Goal: Task Accomplishment & Management: Manage account settings

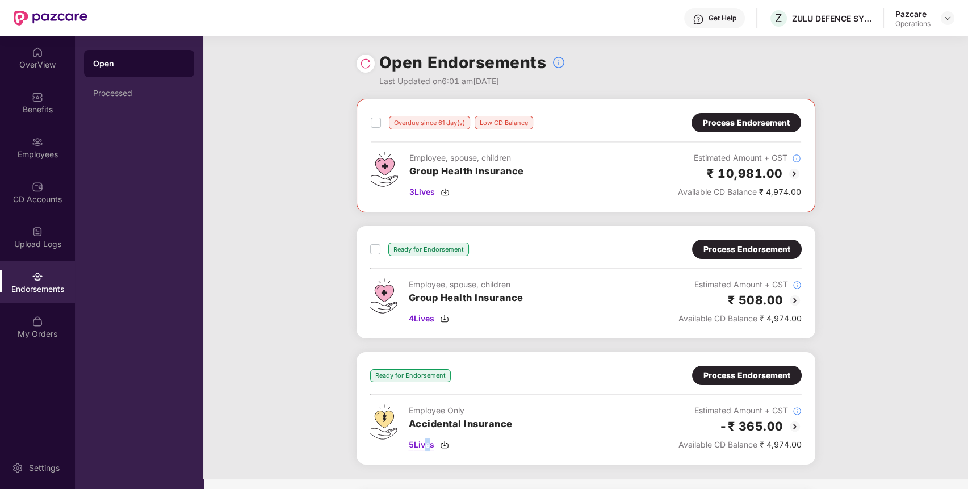
click at [423, 445] on span "5 Lives" at bounding box center [422, 444] width 26 height 12
click at [776, 378] on div "Process Endorsement" at bounding box center [746, 375] width 87 height 12
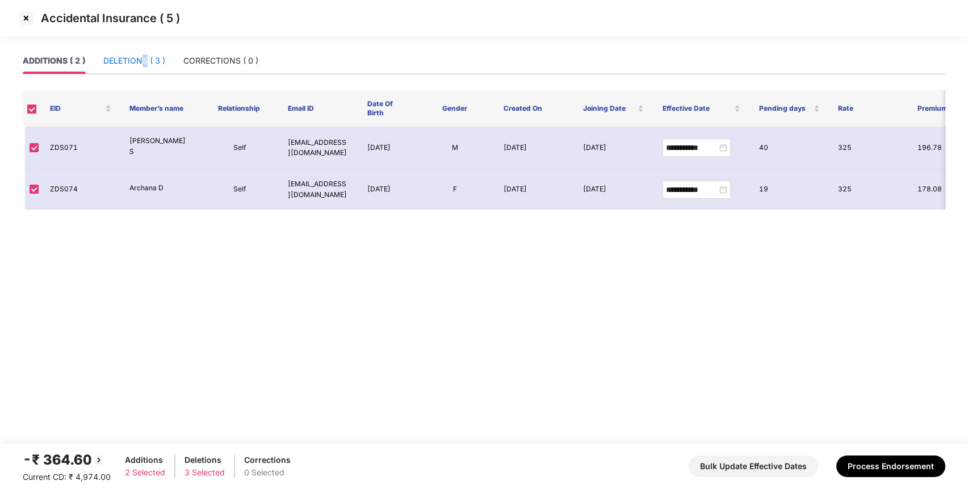
click at [145, 65] on div "DELETIONS ( 3 )" at bounding box center [134, 60] width 62 height 12
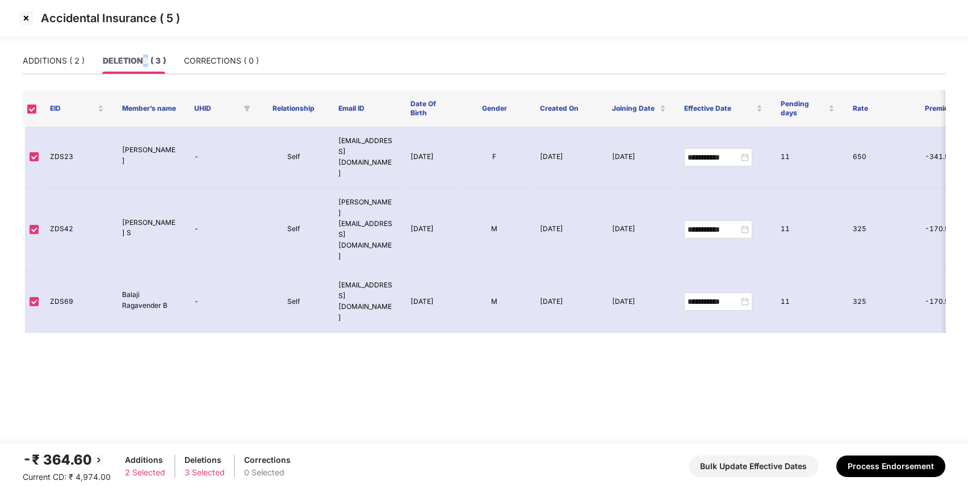
click at [24, 16] on img at bounding box center [26, 18] width 18 height 18
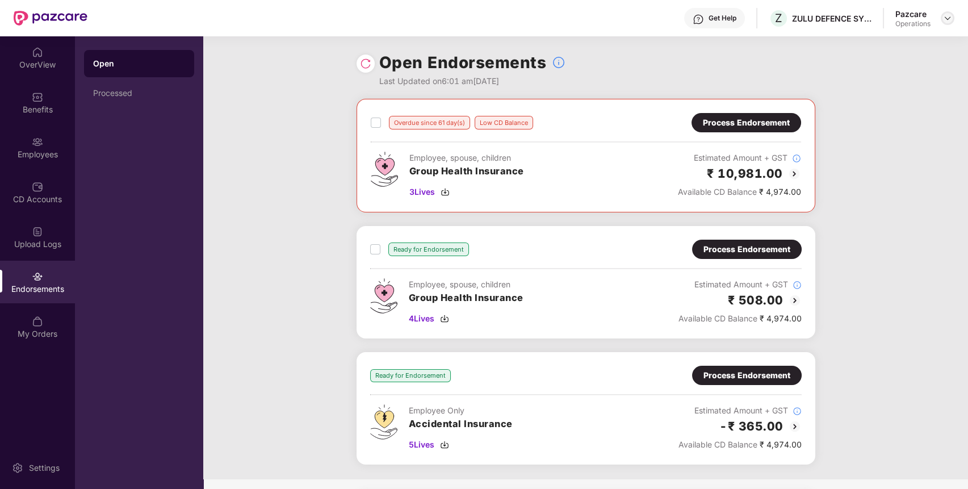
click at [947, 15] on img at bounding box center [947, 18] width 9 height 9
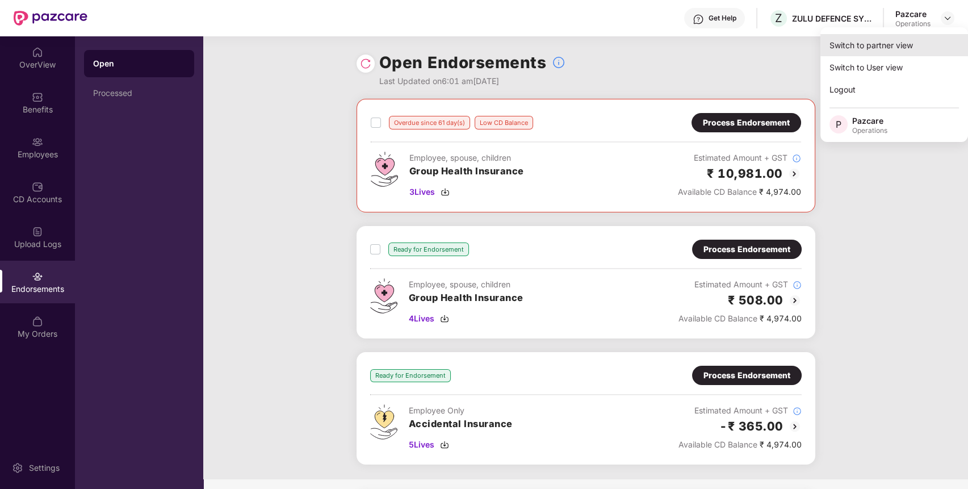
click at [894, 48] on div "Switch to partner view" at bounding box center [894, 45] width 148 height 22
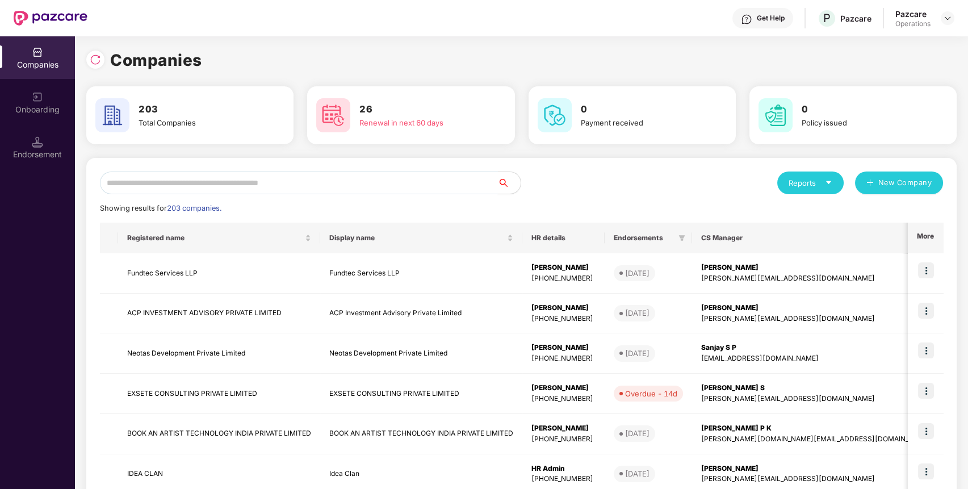
click at [330, 186] on input "text" at bounding box center [299, 182] width 398 height 23
paste input "**********"
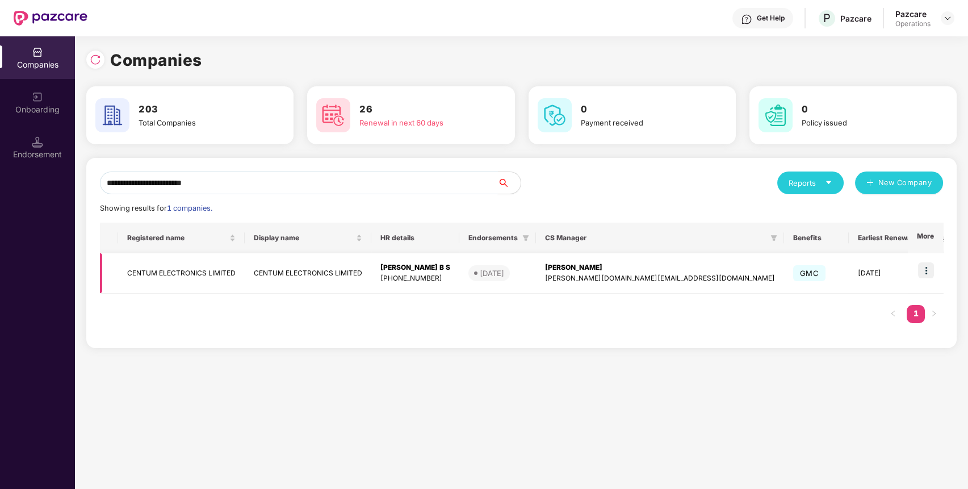
type input "**********"
click at [927, 275] on img at bounding box center [926, 270] width 16 height 16
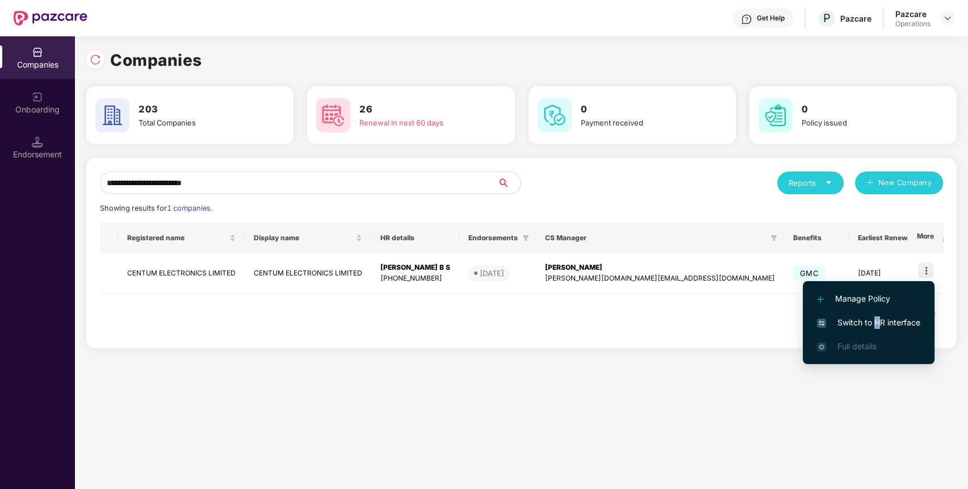
click at [876, 321] on span "Switch to HR interface" at bounding box center [868, 322] width 103 height 12
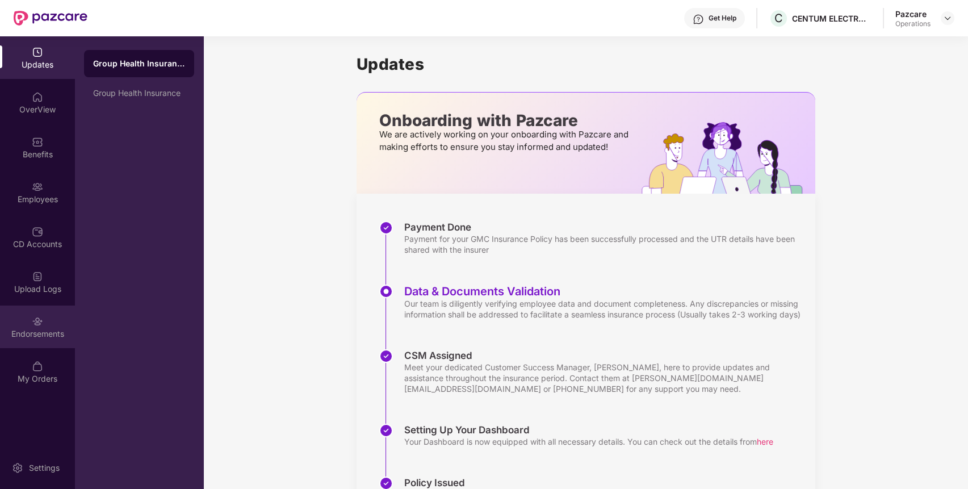
click at [30, 324] on div "Endorsements" at bounding box center [37, 326] width 75 height 43
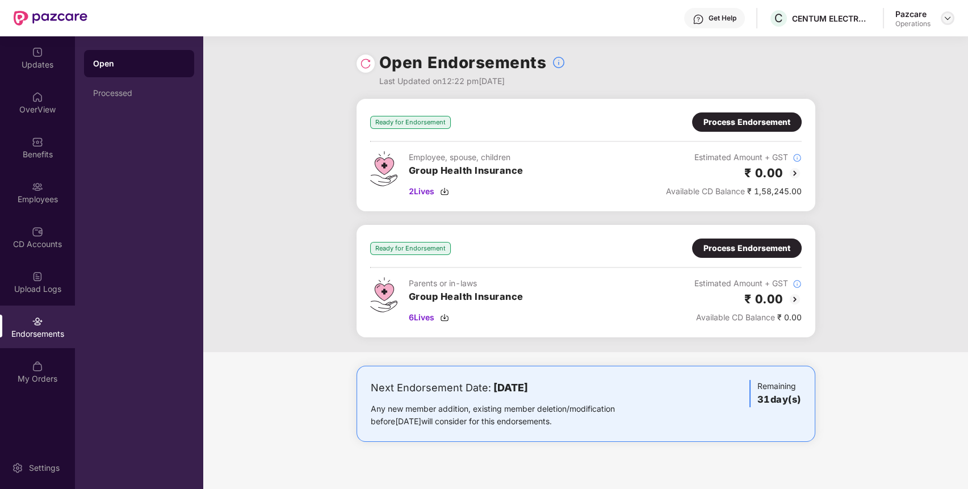
click at [954, 18] on header "Get Help C CENTUM ELECTRONICS LIMITED Pazcare Operations" at bounding box center [484, 18] width 968 height 36
click at [947, 17] on img at bounding box center [947, 18] width 9 height 9
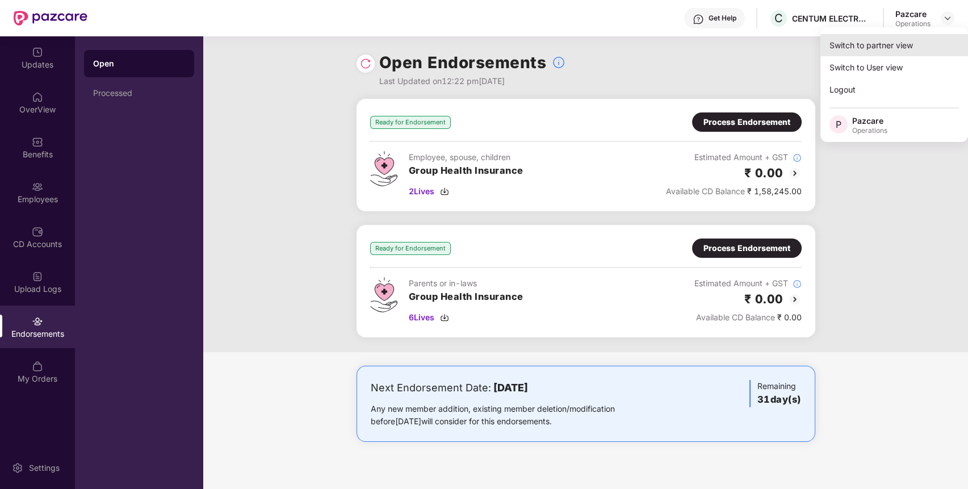
click at [892, 46] on div "Switch to partner view" at bounding box center [894, 45] width 148 height 22
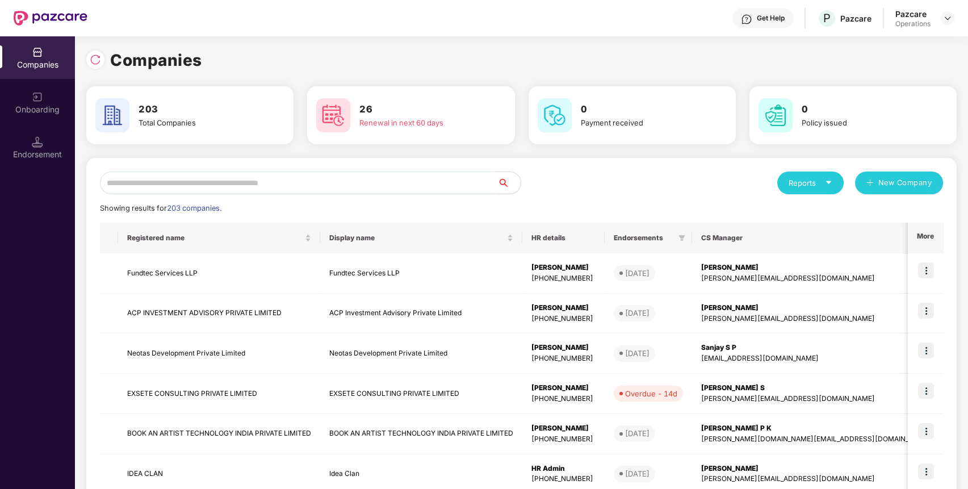
click at [462, 178] on input "text" at bounding box center [299, 182] width 398 height 23
paste input "**********"
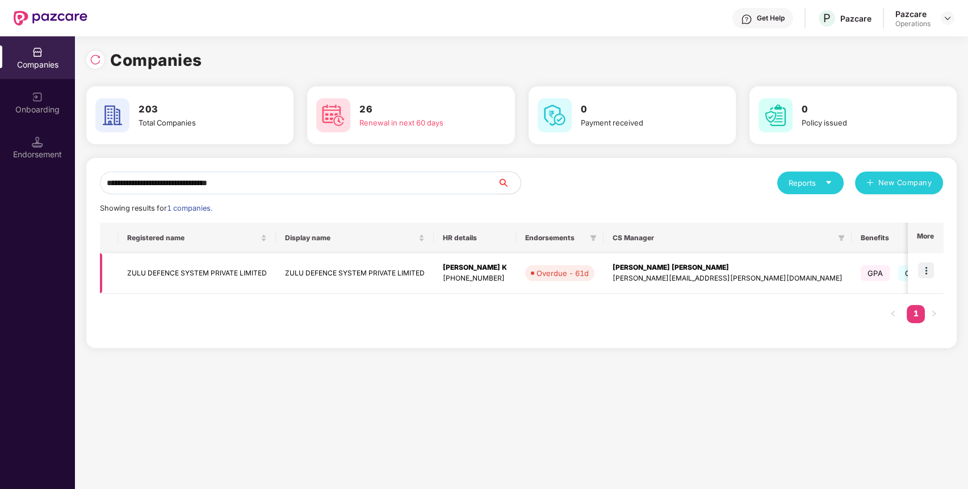
type input "**********"
click at [930, 266] on img at bounding box center [926, 270] width 16 height 16
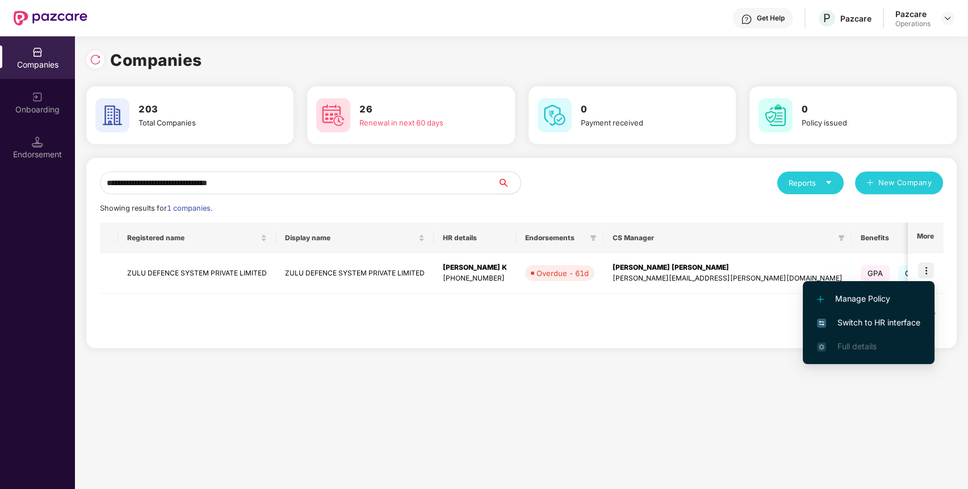
click at [848, 325] on span "Switch to HR interface" at bounding box center [868, 322] width 103 height 12
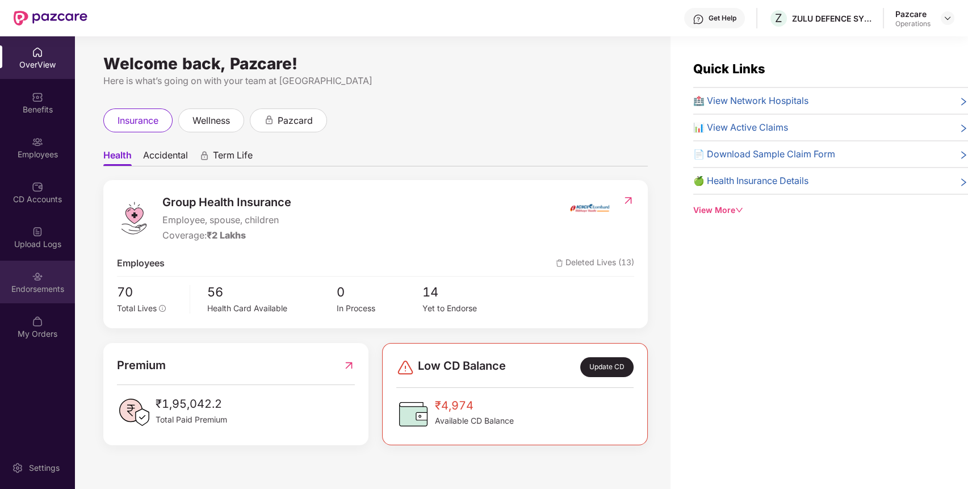
click at [58, 285] on div "Endorsements" at bounding box center [37, 288] width 75 height 11
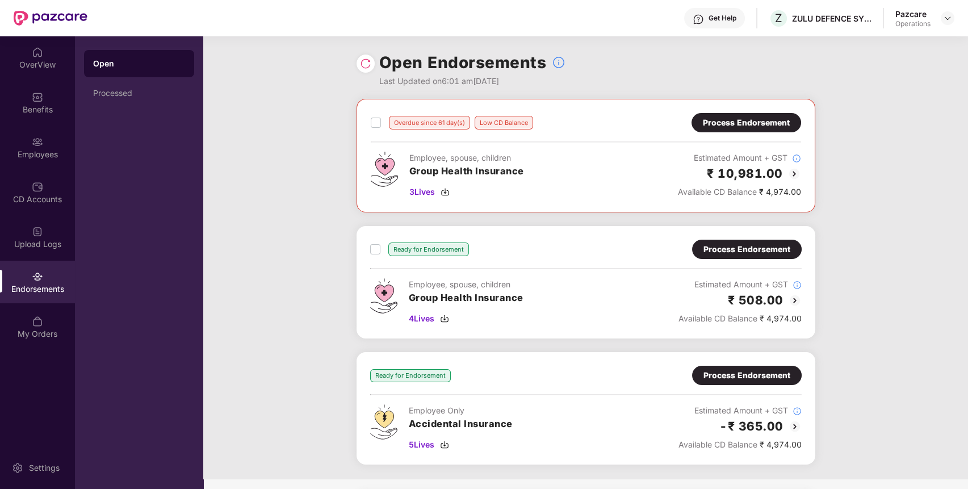
scroll to position [102, 0]
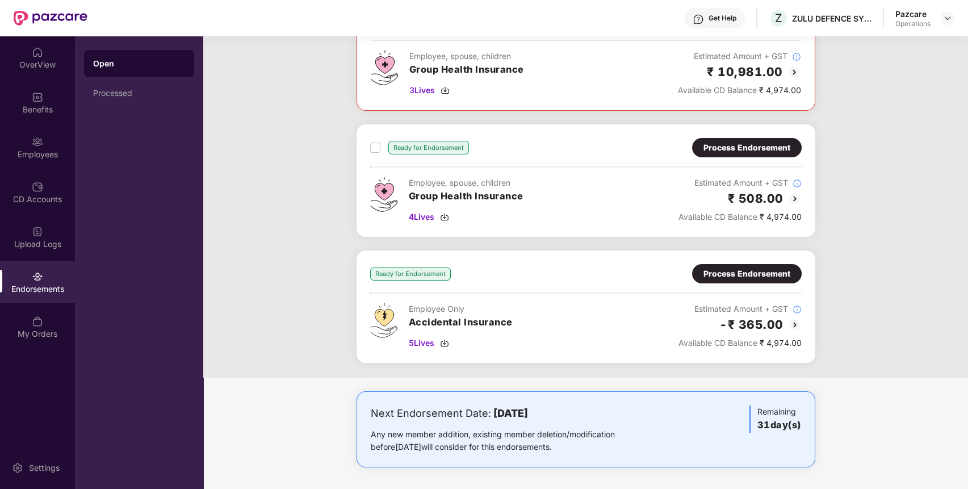
click at [778, 279] on div "Process Endorsement" at bounding box center [746, 273] width 87 height 12
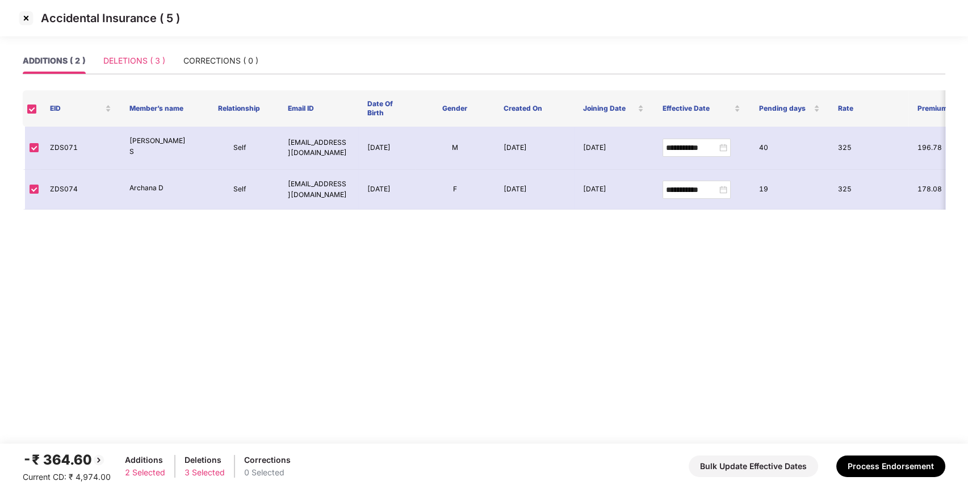
click at [150, 69] on div "DELETIONS ( 3 )" at bounding box center [134, 61] width 62 height 26
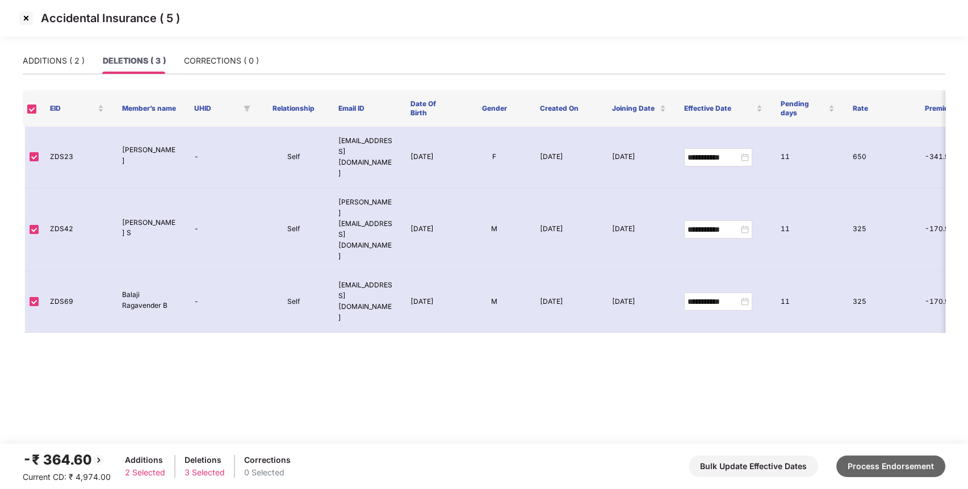
click at [867, 457] on button "Process Endorsement" at bounding box center [890, 466] width 109 height 22
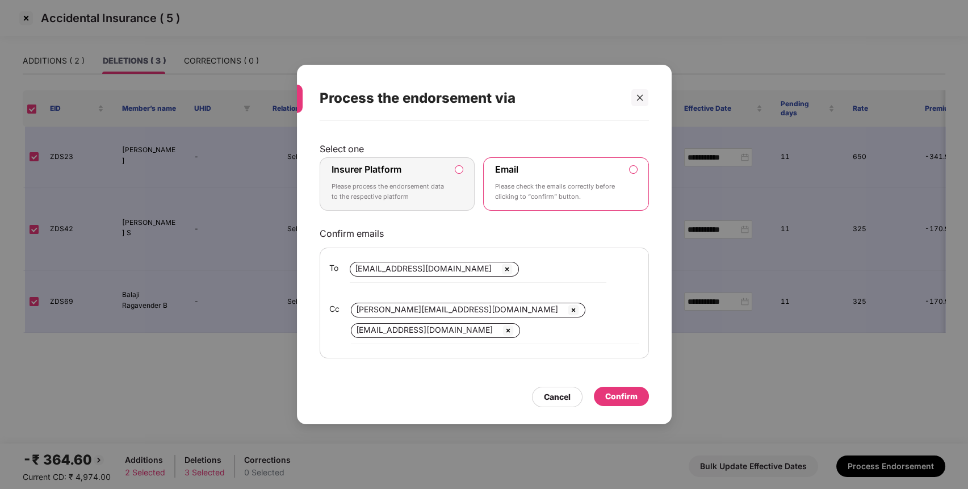
click at [423, 191] on p "Please process the endorsement data to the respective platform" at bounding box center [389, 192] width 116 height 20
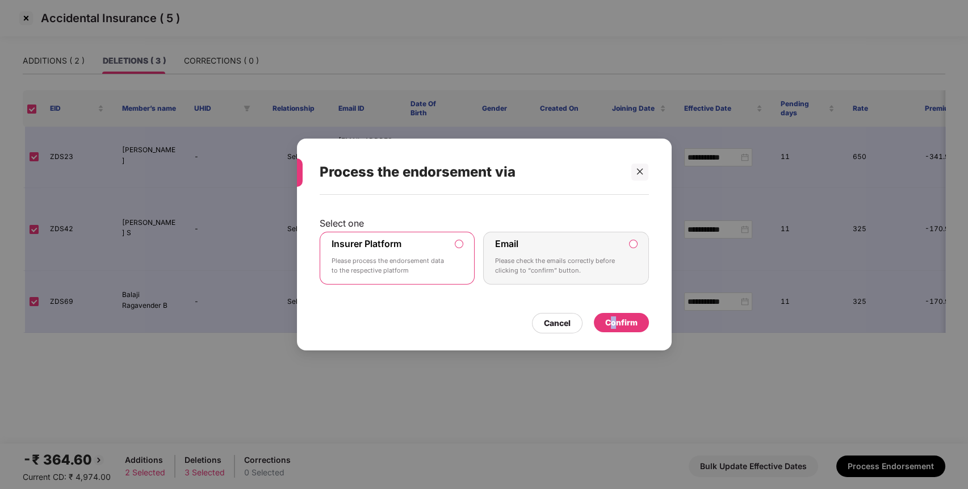
click at [613, 320] on div "Confirm" at bounding box center [621, 322] width 32 height 12
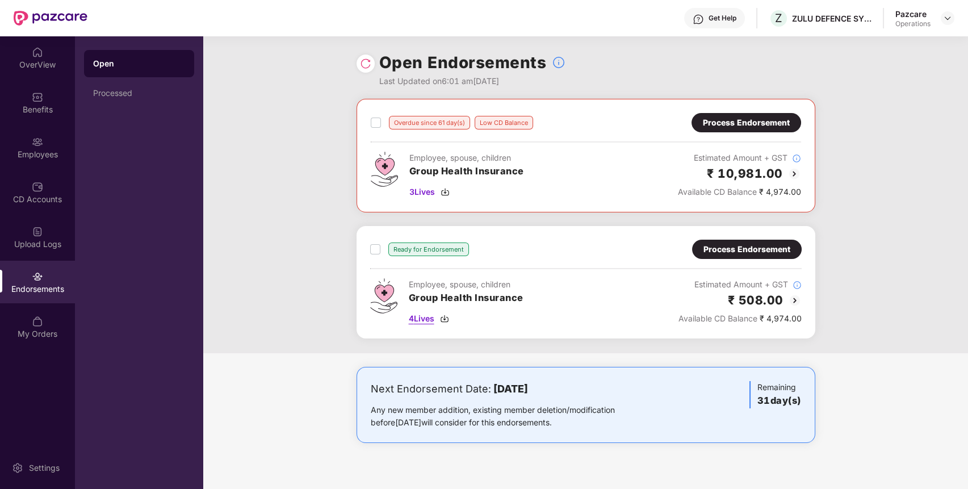
click at [418, 321] on span "4 Lives" at bounding box center [422, 318] width 26 height 12
click at [417, 194] on span "3 Lives" at bounding box center [422, 192] width 26 height 12
click at [732, 244] on div "Process Endorsement" at bounding box center [746, 249] width 87 height 12
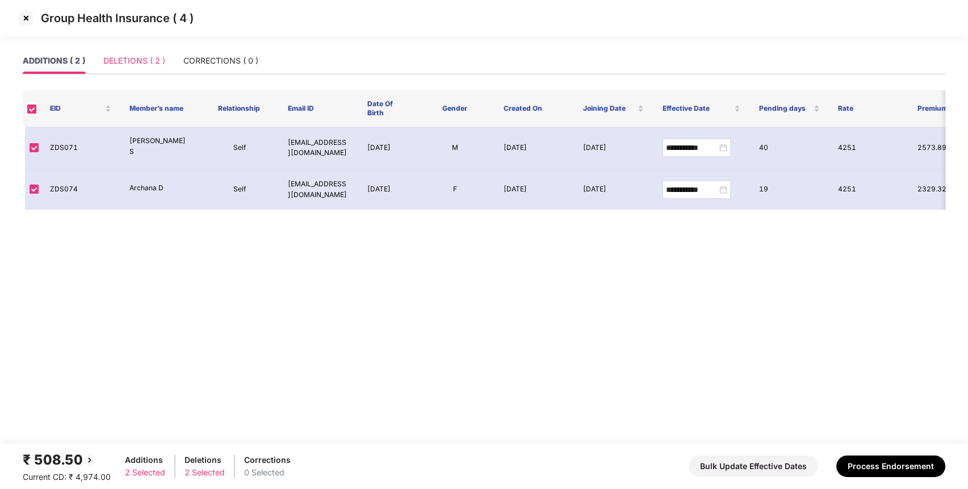
click at [149, 68] on div "DELETIONS ( 2 )" at bounding box center [134, 61] width 62 height 26
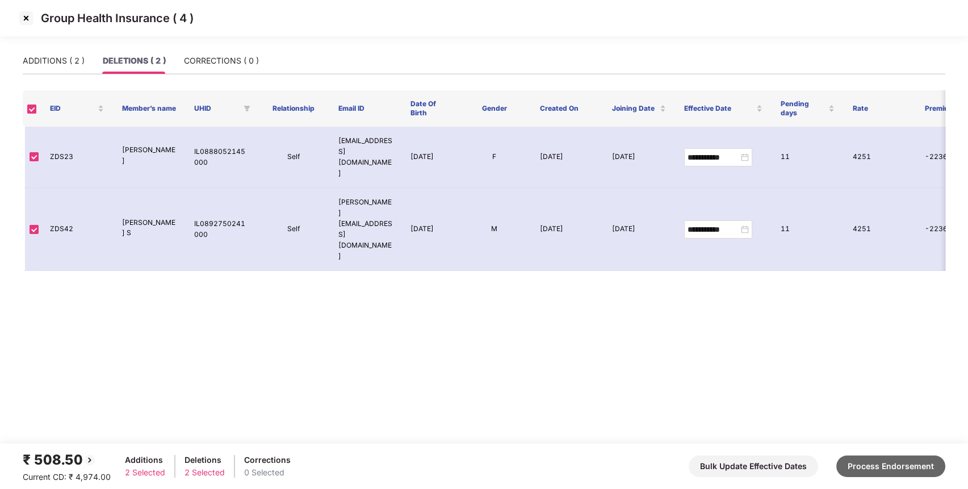
click at [920, 469] on button "Process Endorsement" at bounding box center [890, 466] width 109 height 22
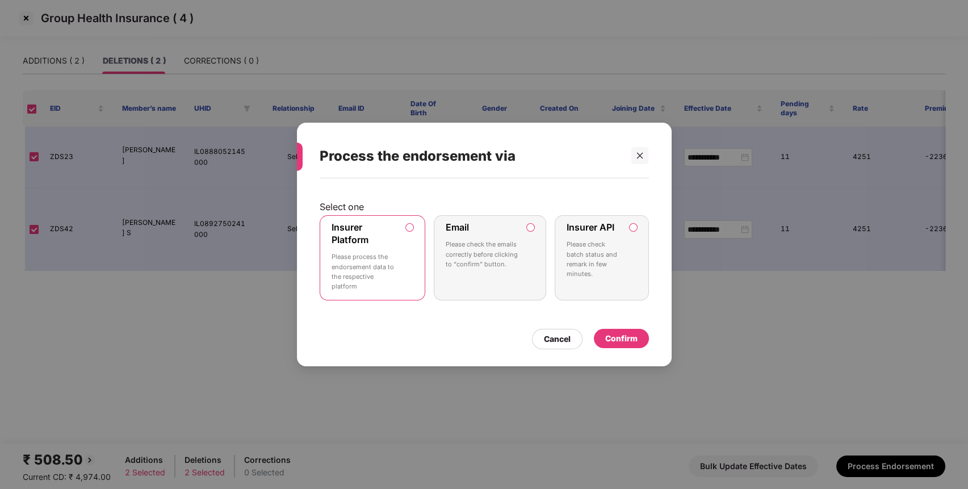
click at [631, 337] on div "Confirm" at bounding box center [621, 338] width 32 height 12
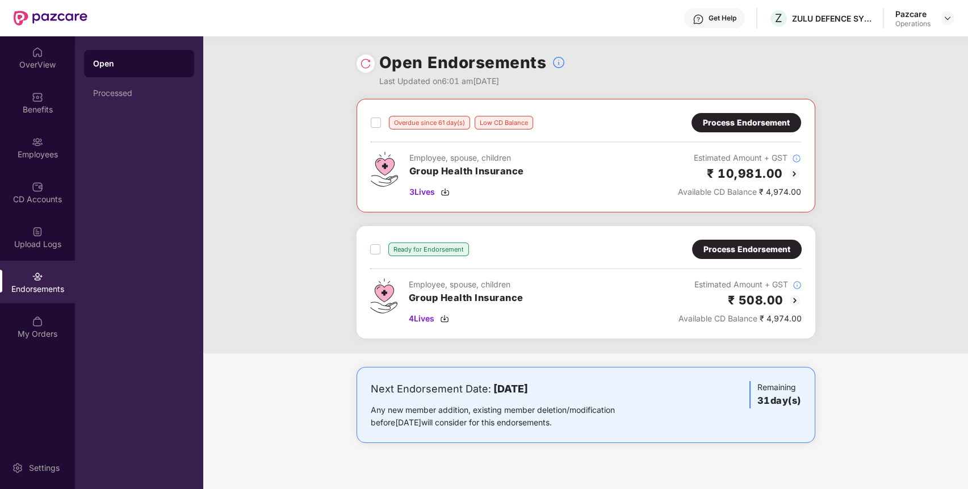
click at [782, 115] on div "Process Endorsement" at bounding box center [746, 122] width 110 height 19
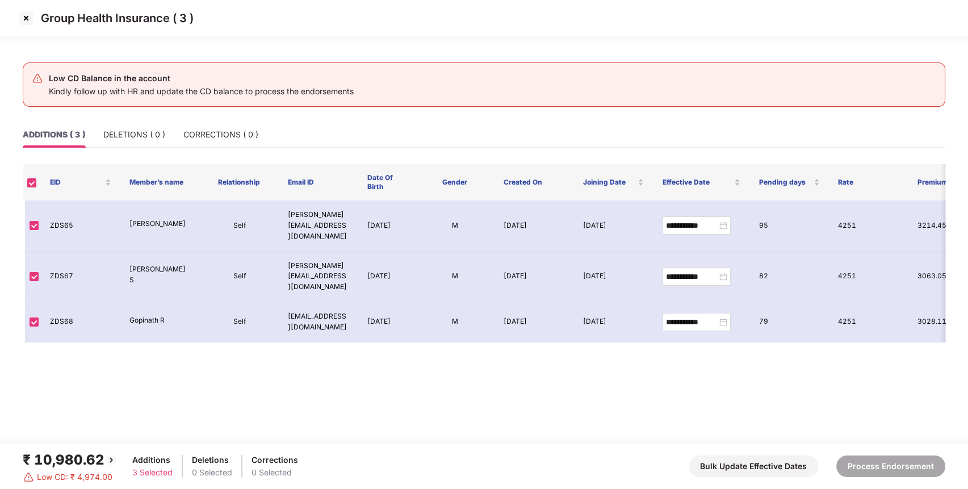
click at [21, 12] on img at bounding box center [26, 18] width 18 height 18
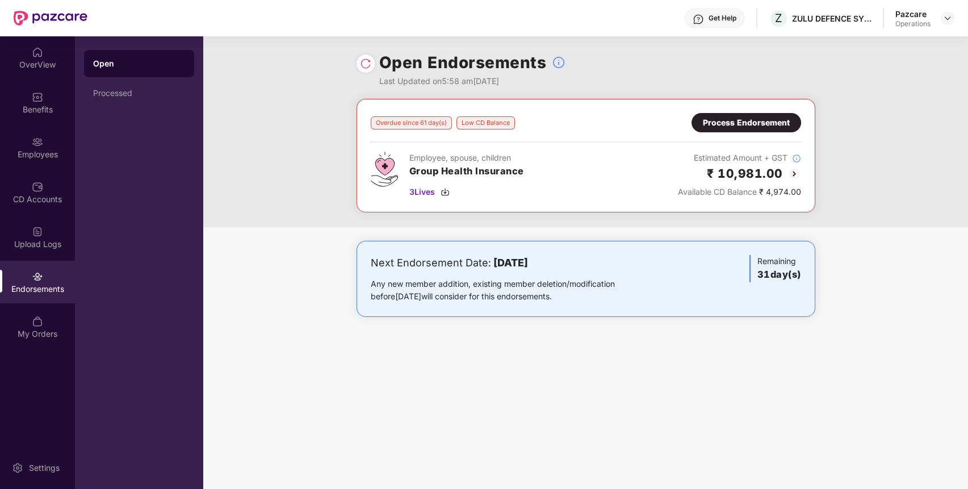
click at [792, 173] on img at bounding box center [794, 174] width 14 height 14
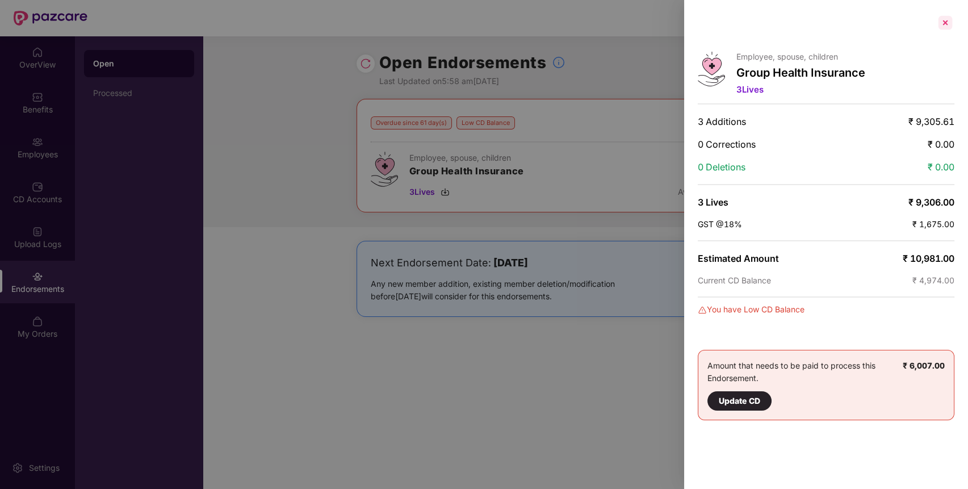
click at [944, 23] on div at bounding box center [945, 23] width 18 height 18
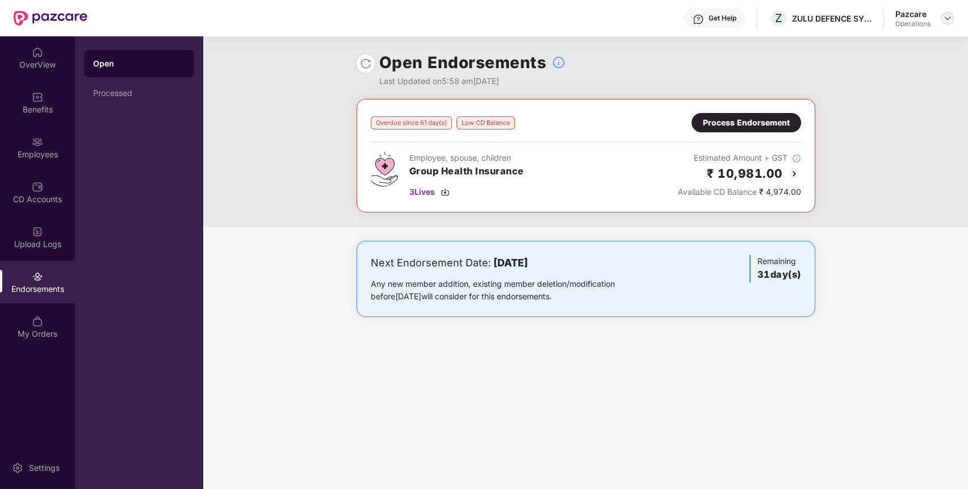
click at [948, 22] on img at bounding box center [947, 18] width 9 height 9
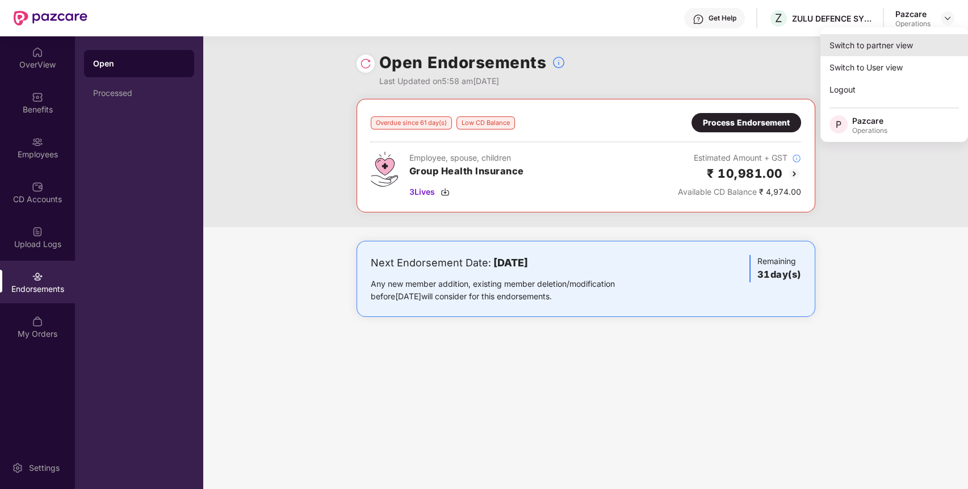
click at [901, 38] on div "Switch to partner view" at bounding box center [894, 45] width 148 height 22
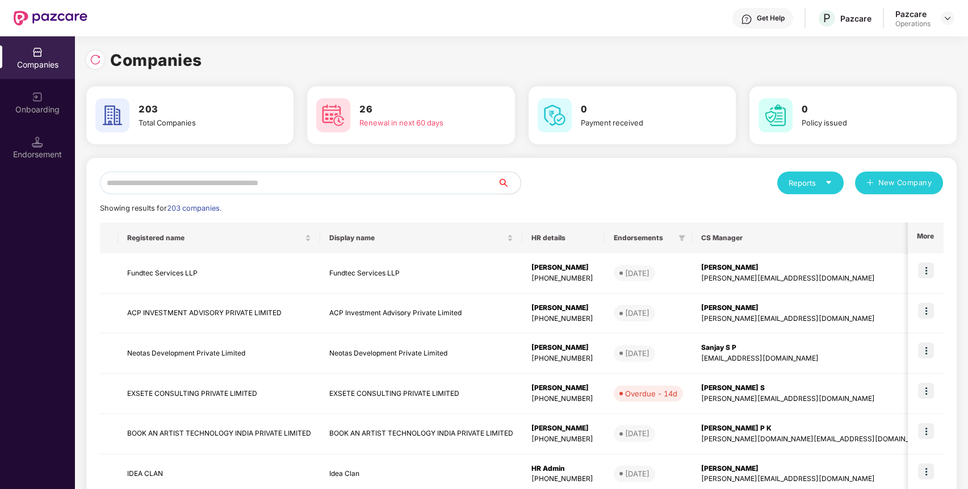
click at [402, 182] on input "text" at bounding box center [299, 182] width 398 height 23
paste input "**********"
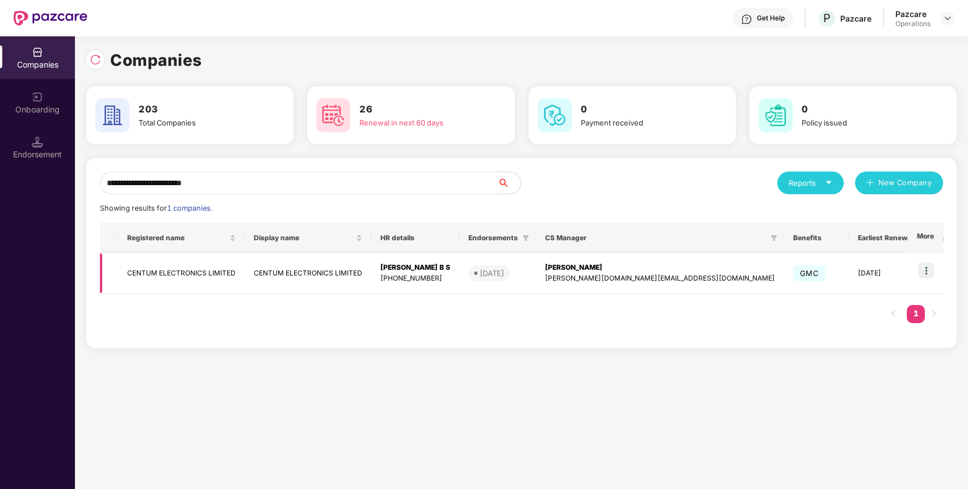
type input "**********"
click at [933, 270] on img at bounding box center [926, 270] width 16 height 16
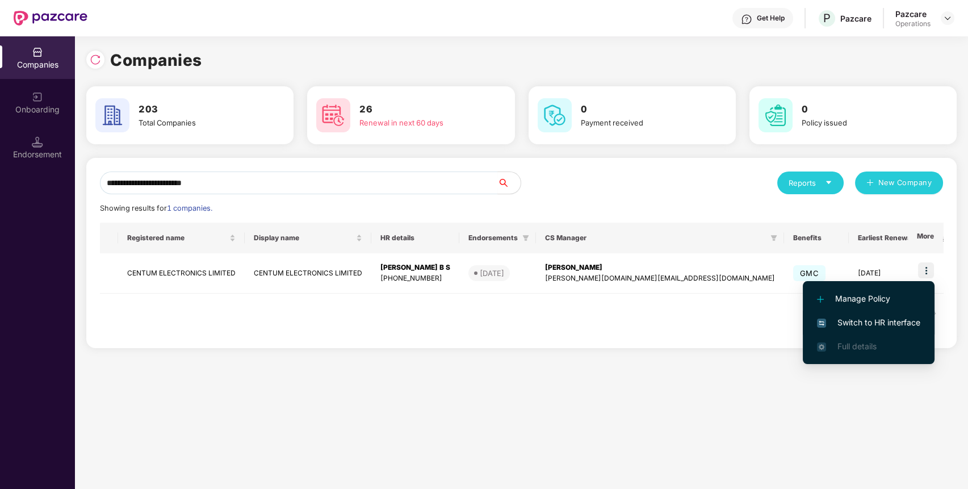
click at [885, 320] on span "Switch to HR interface" at bounding box center [868, 322] width 103 height 12
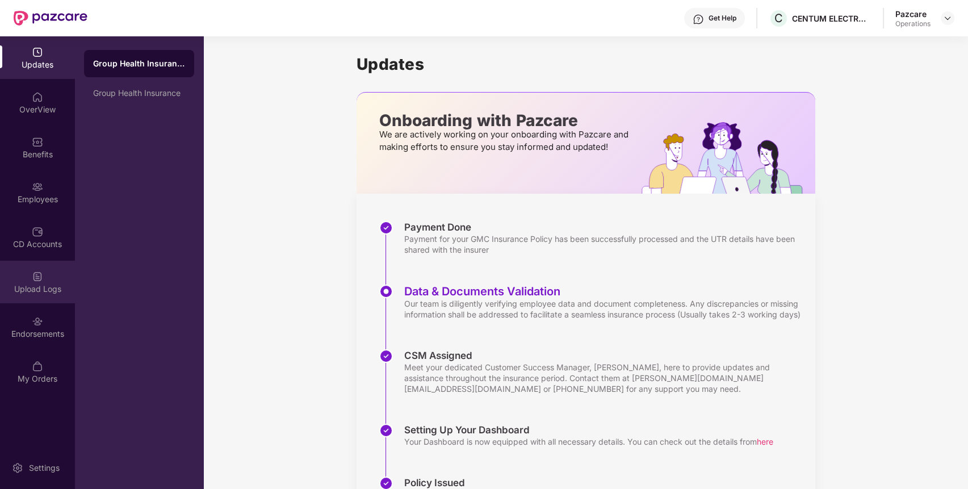
click at [31, 282] on div "Upload Logs" at bounding box center [37, 282] width 75 height 43
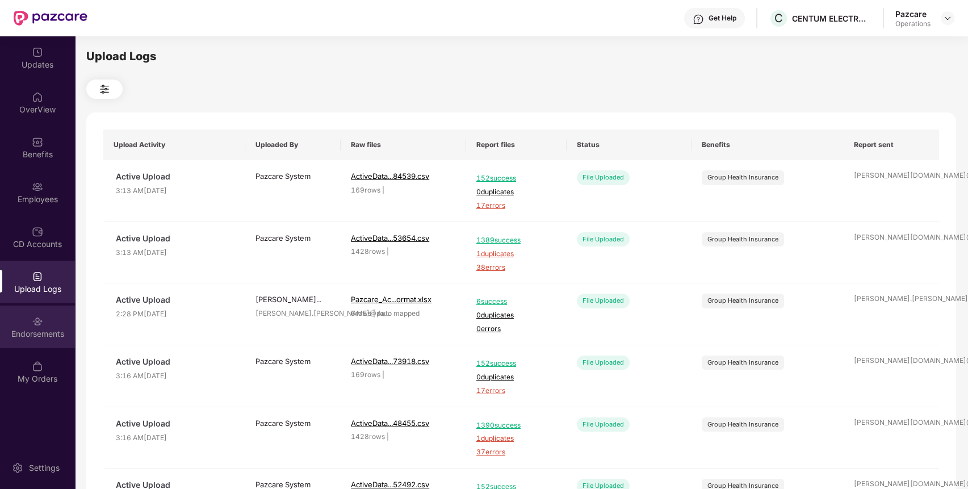
click at [19, 336] on div "Endorsements" at bounding box center [37, 333] width 75 height 11
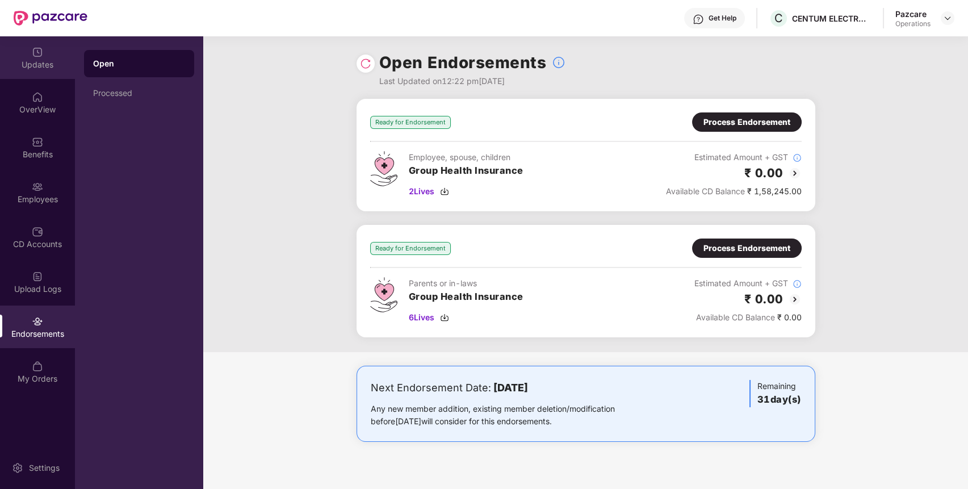
click at [26, 77] on div "Updates" at bounding box center [37, 57] width 75 height 43
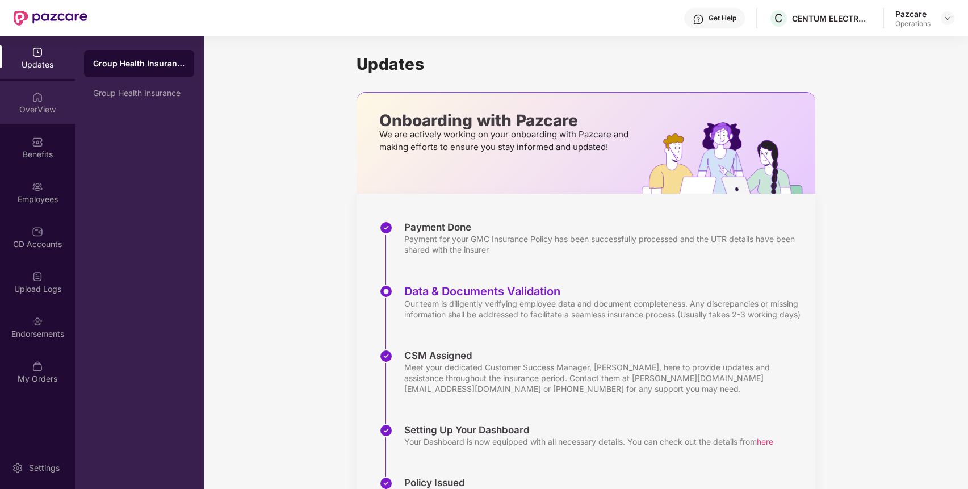
click at [44, 117] on div "OverView" at bounding box center [37, 102] width 75 height 43
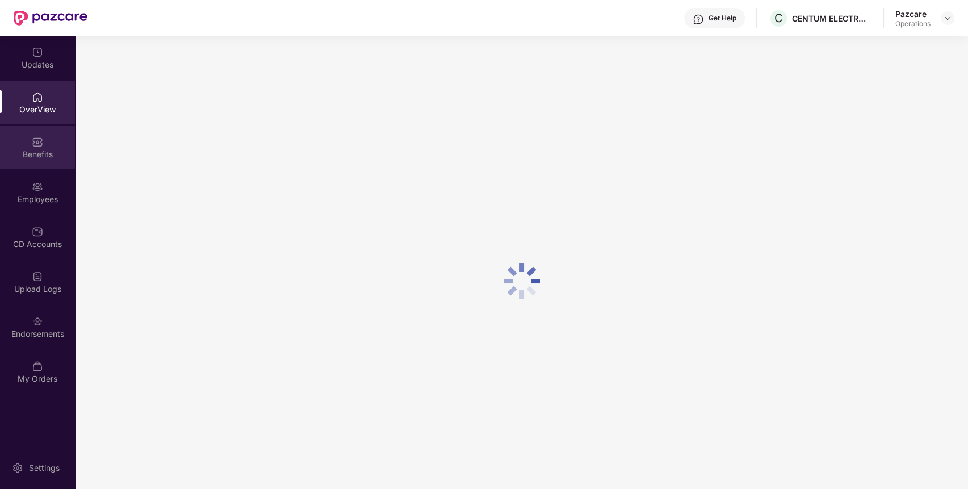
click at [44, 136] on div "Benefits" at bounding box center [37, 147] width 75 height 43
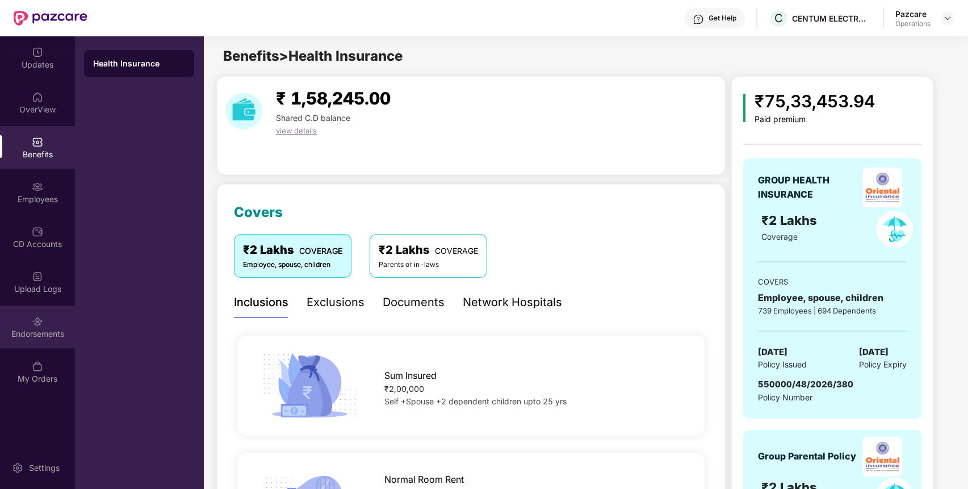
click at [39, 325] on img at bounding box center [37, 321] width 11 height 11
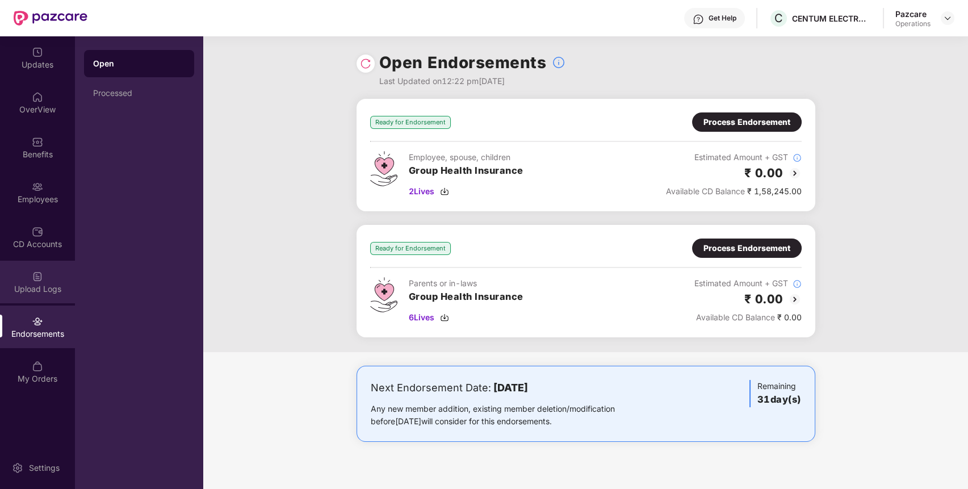
click at [45, 271] on div "Upload Logs" at bounding box center [37, 282] width 75 height 43
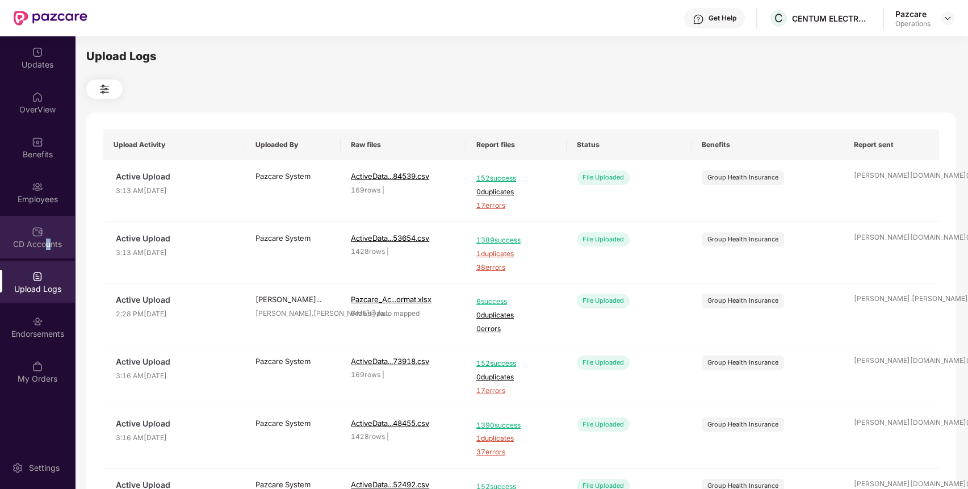
click at [48, 238] on div "CD Accounts" at bounding box center [37, 243] width 75 height 11
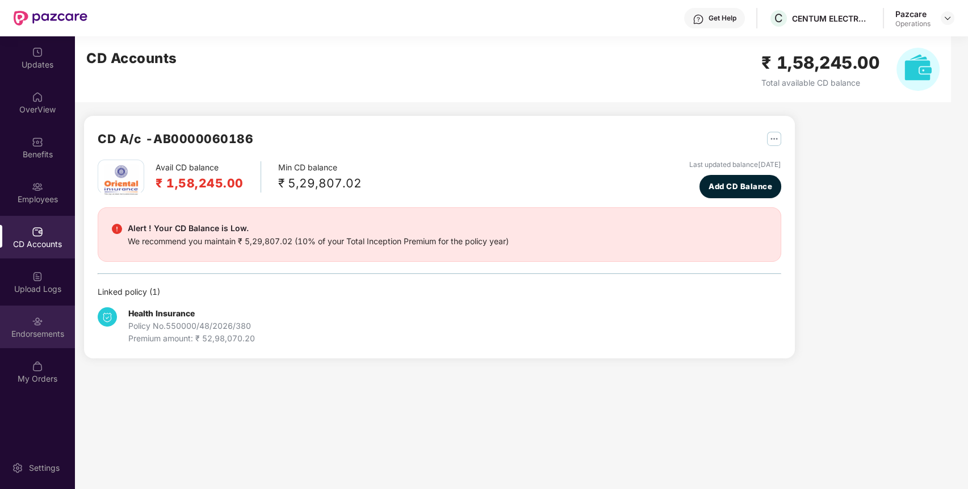
click at [59, 336] on div "Endorsements" at bounding box center [37, 333] width 75 height 11
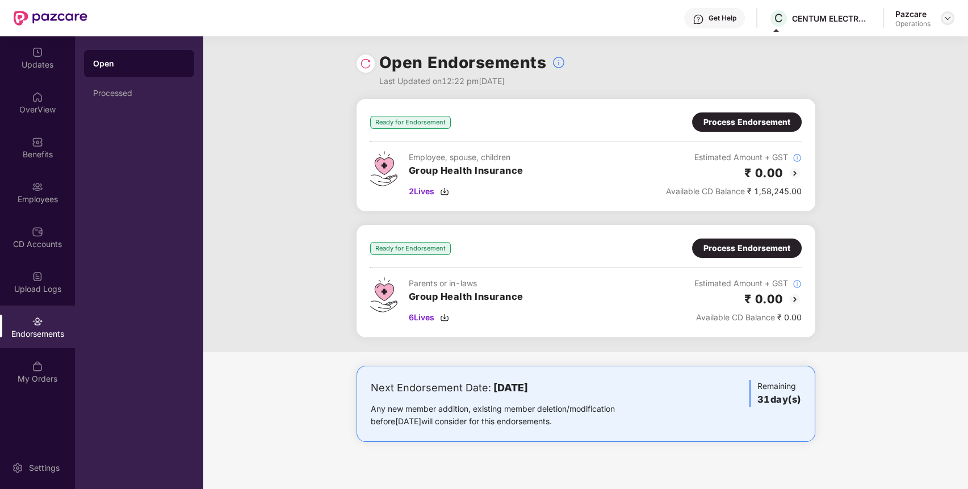
click at [953, 22] on div at bounding box center [948, 18] width 14 height 14
click at [944, 22] on img at bounding box center [947, 18] width 9 height 9
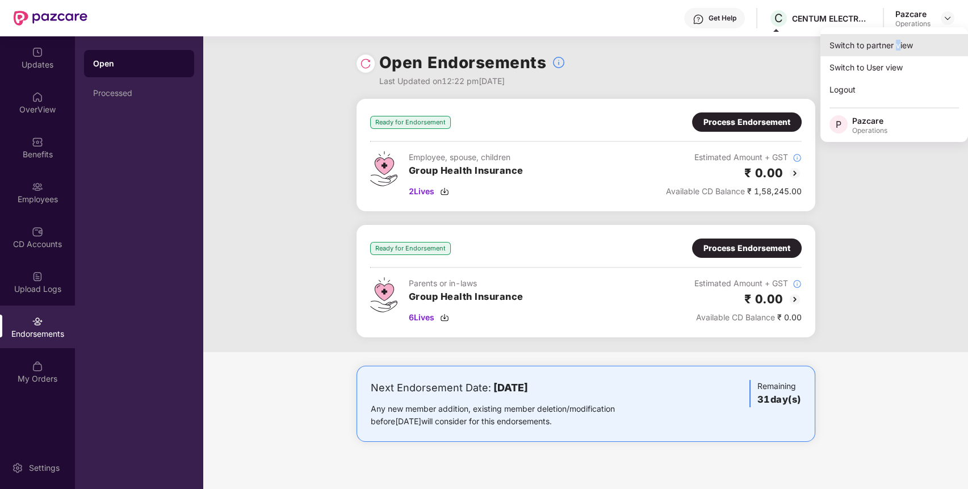
click at [897, 39] on div "Switch to partner view" at bounding box center [894, 45] width 148 height 22
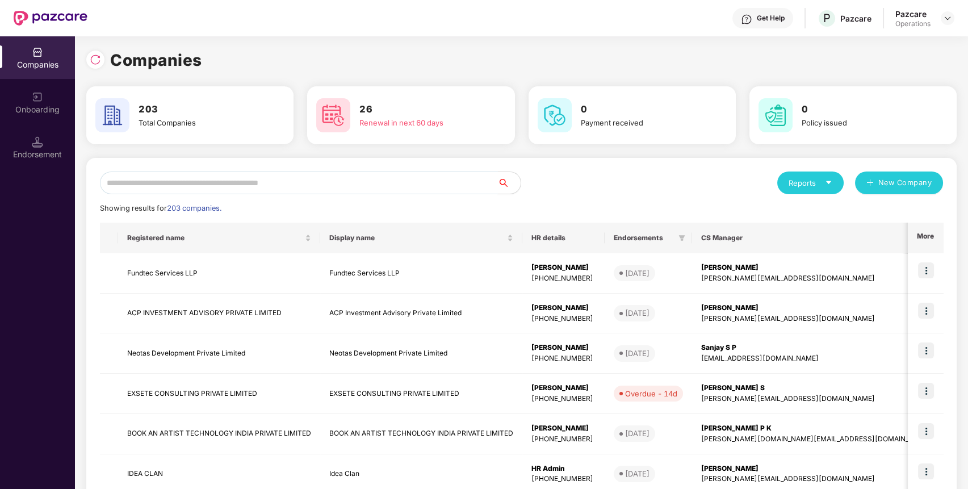
click at [399, 174] on input "text" at bounding box center [299, 182] width 398 height 23
paste input "**********"
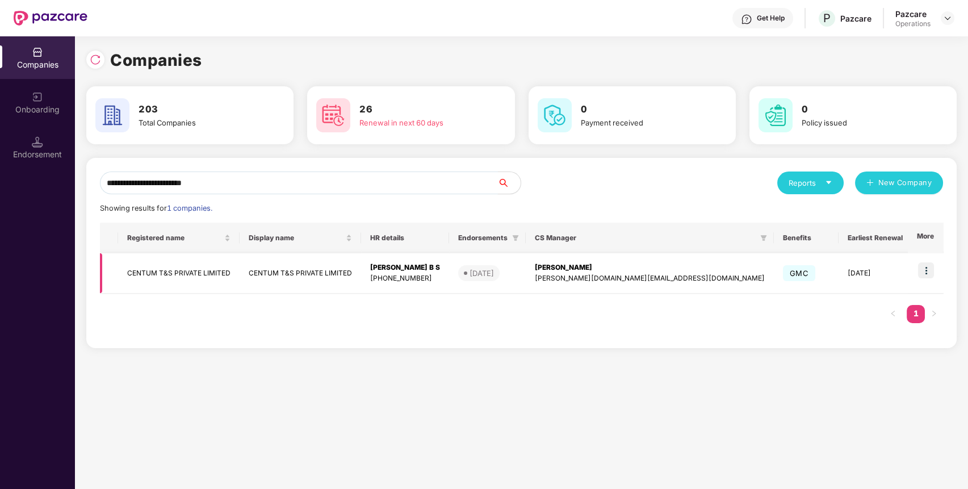
type input "**********"
click at [926, 266] on img at bounding box center [926, 270] width 16 height 16
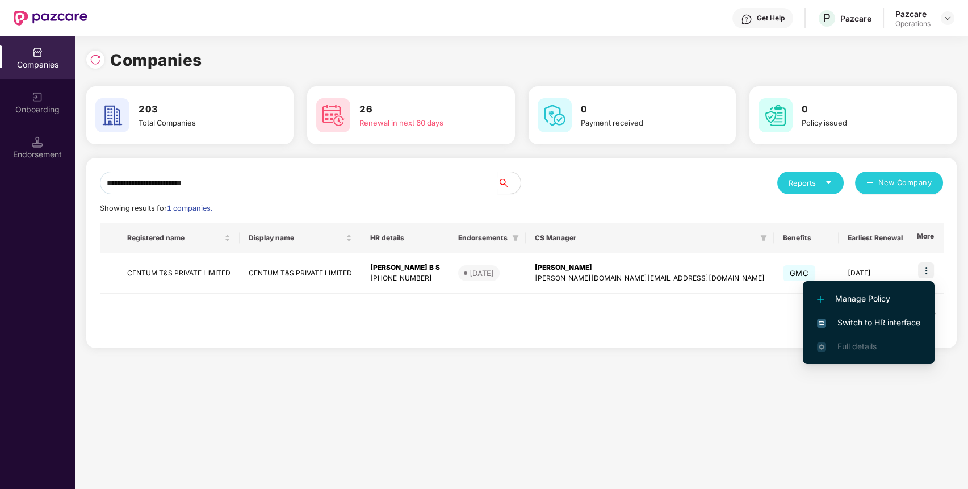
click at [869, 320] on span "Switch to HR interface" at bounding box center [868, 322] width 103 height 12
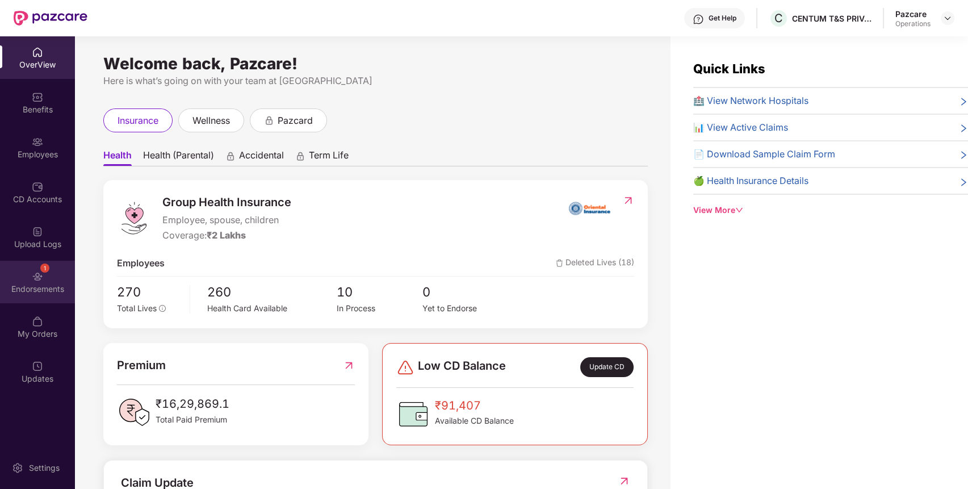
click at [30, 264] on div "1 Endorsements" at bounding box center [37, 282] width 75 height 43
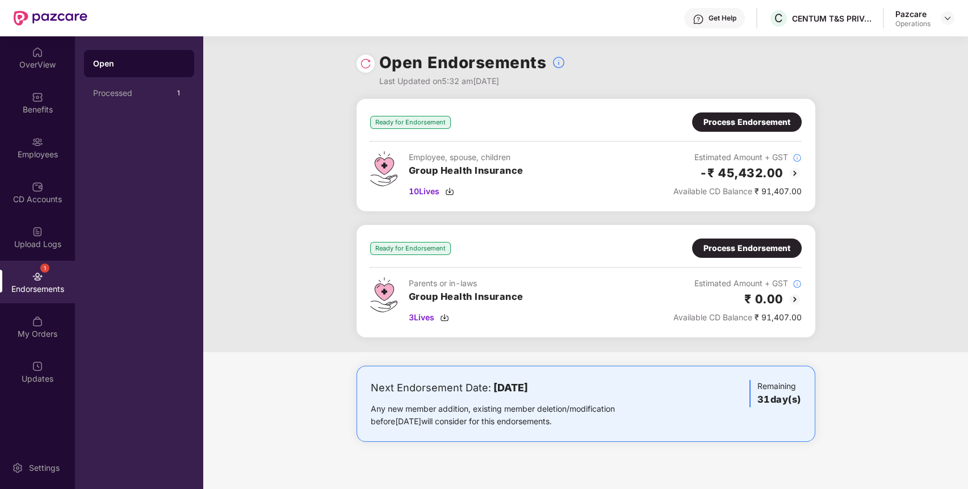
click at [749, 242] on div "Process Endorsement" at bounding box center [746, 248] width 87 height 12
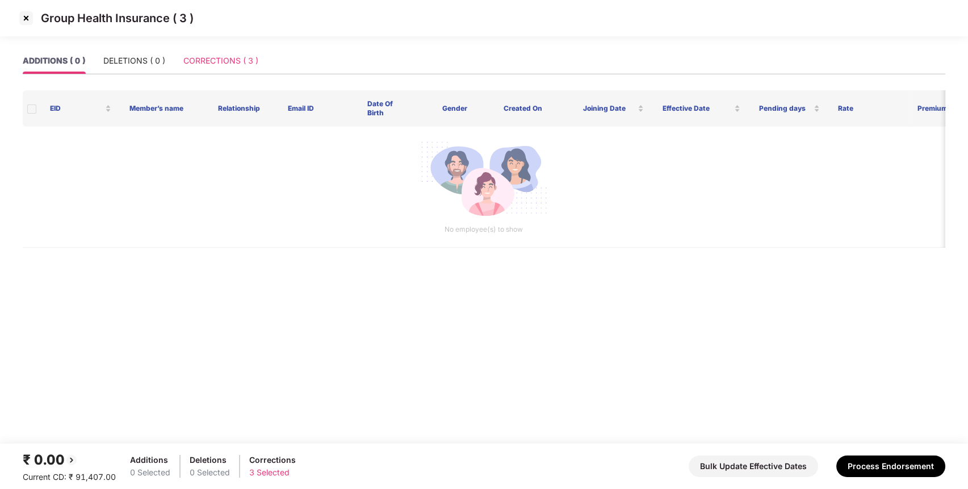
click at [228, 52] on div "CORRECTIONS ( 3 )" at bounding box center [220, 61] width 75 height 26
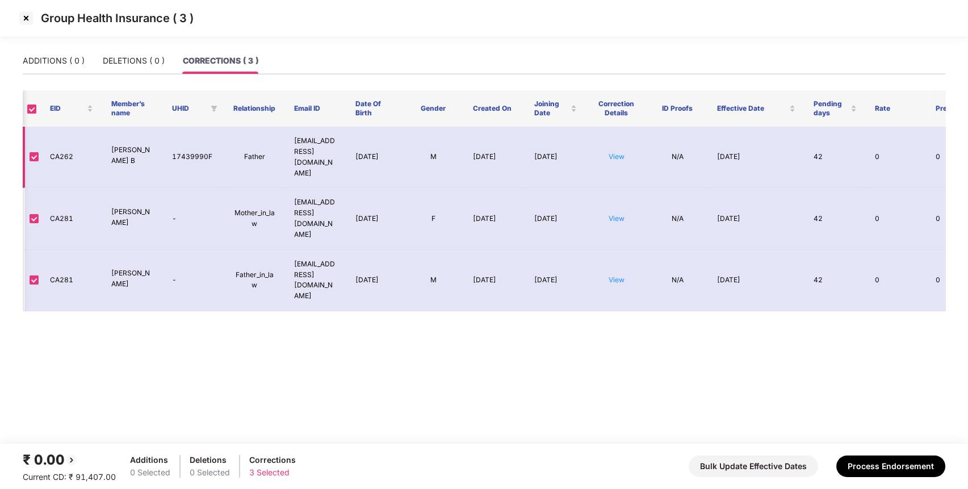
scroll to position [0, 44]
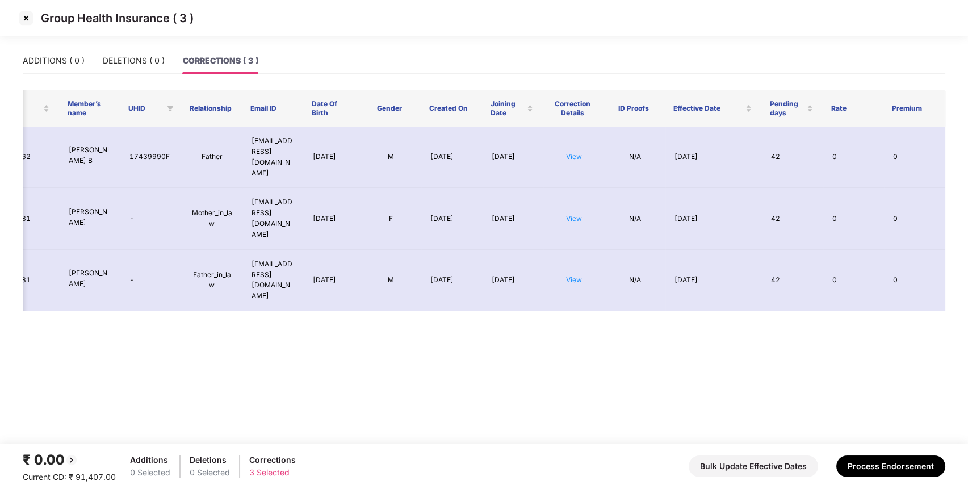
click at [24, 19] on img at bounding box center [26, 18] width 18 height 18
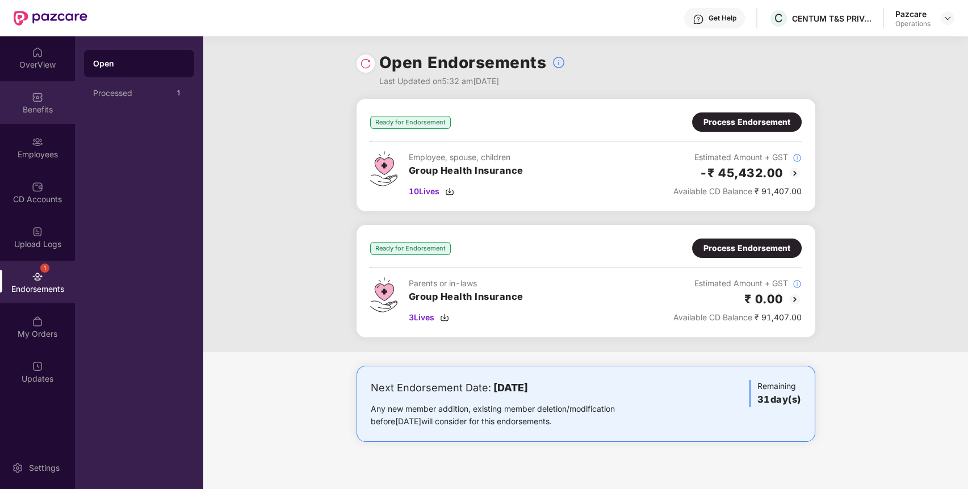
click at [40, 93] on img at bounding box center [37, 96] width 11 height 11
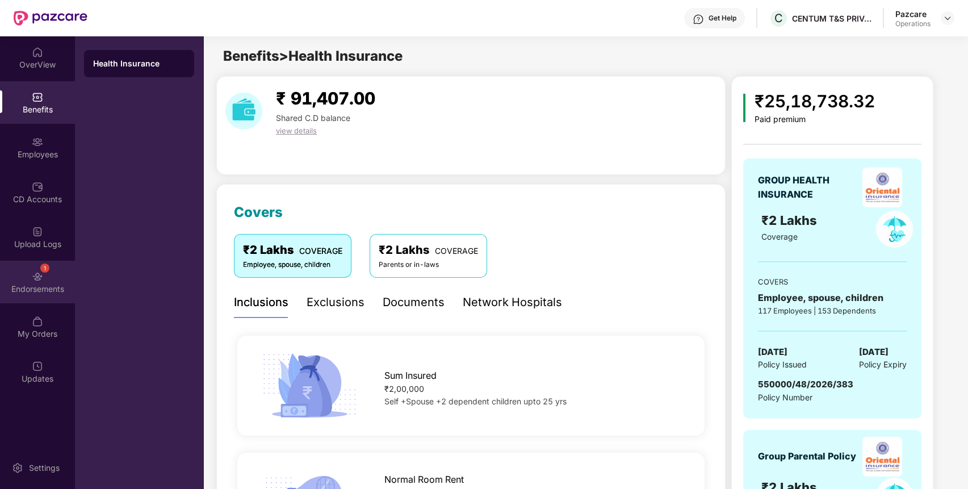
click at [41, 279] on img at bounding box center [37, 276] width 11 height 11
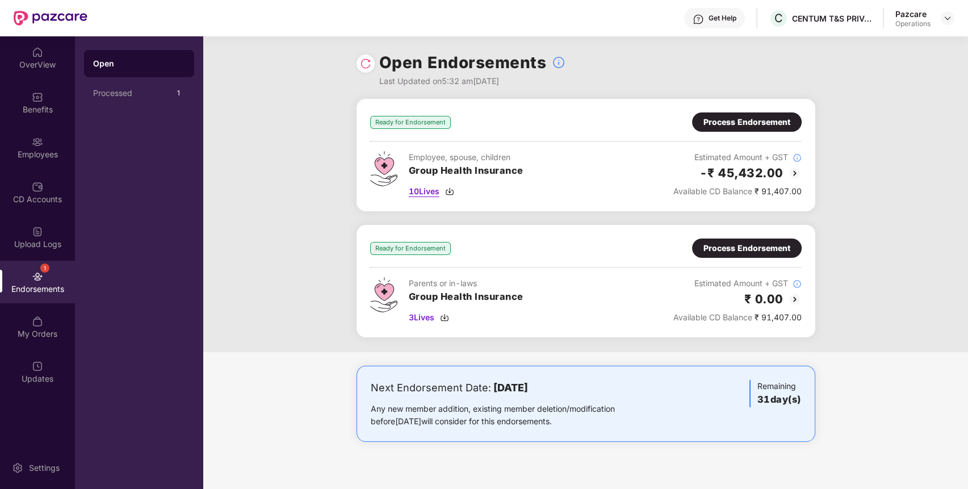
click at [421, 190] on span "10 Lives" at bounding box center [424, 191] width 31 height 12
click at [729, 106] on div "Ready for Endorsement Process Endorsement Employee, spouse, children Group Heal…" at bounding box center [585, 155] width 459 height 112
click at [728, 118] on div "Process Endorsement" at bounding box center [746, 122] width 87 height 12
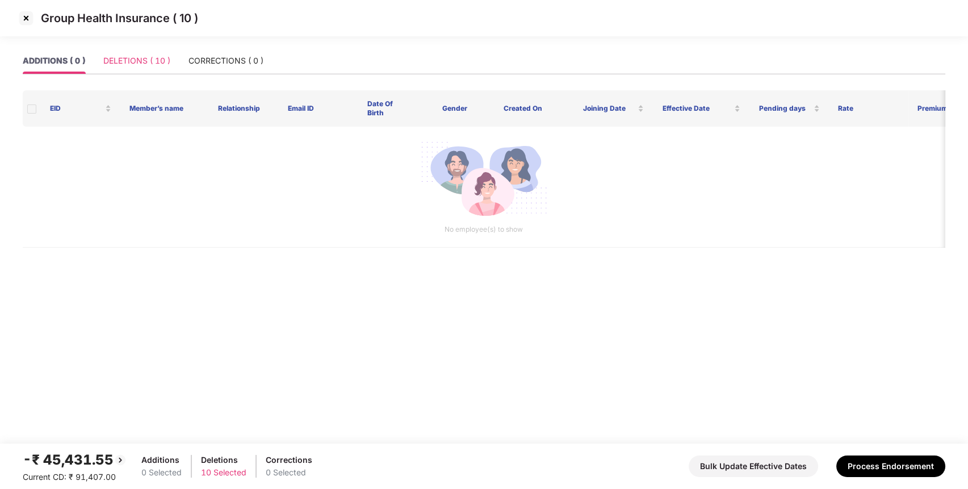
click at [124, 66] on div "DELETIONS ( 10 )" at bounding box center [136, 61] width 67 height 26
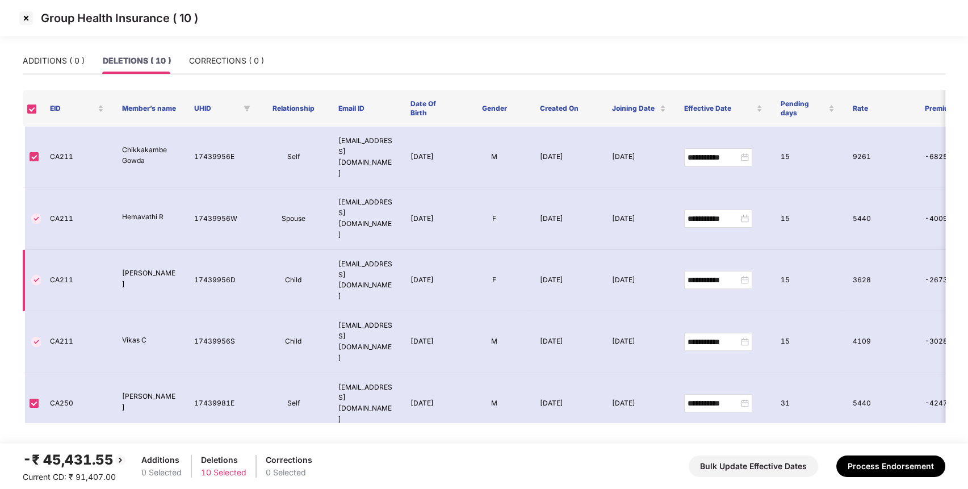
scroll to position [123, 0]
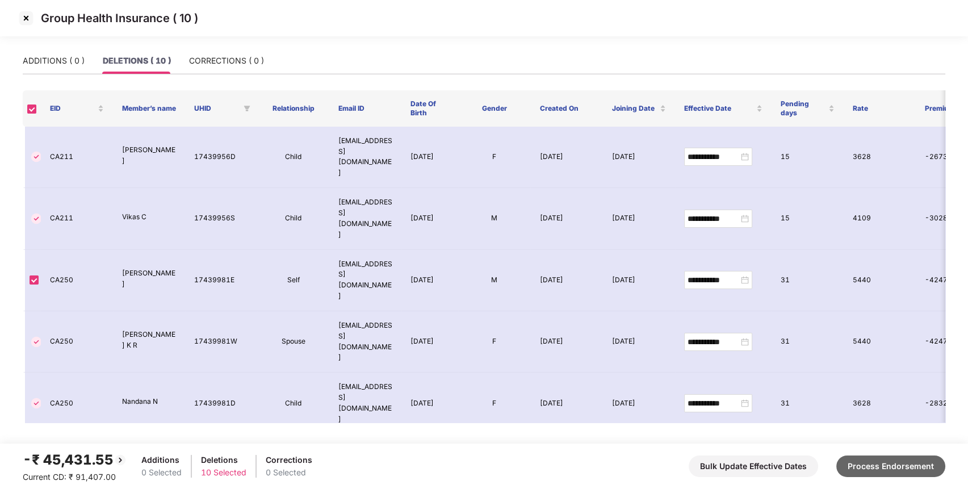
click at [866, 469] on button "Process Endorsement" at bounding box center [890, 466] width 109 height 22
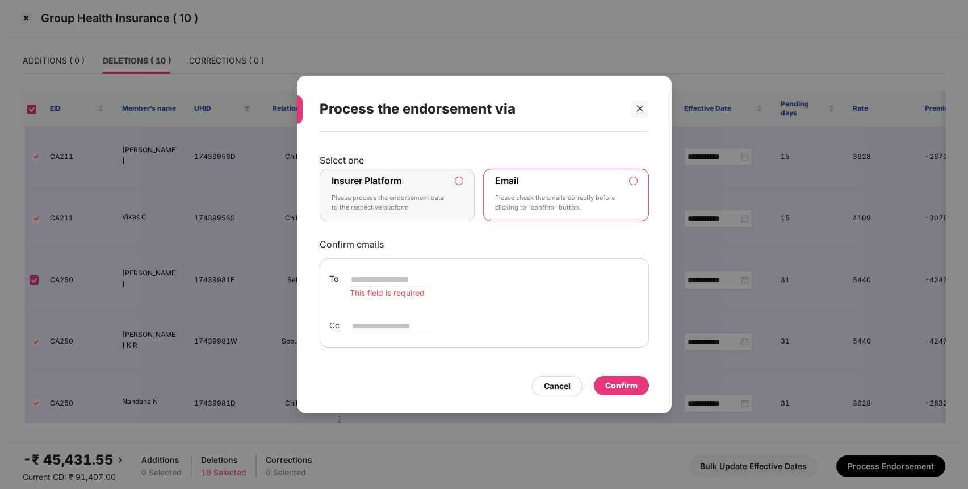
click at [405, 189] on div "Insurer Platform Please process the endorsement data to the respective platform" at bounding box center [389, 195] width 116 height 41
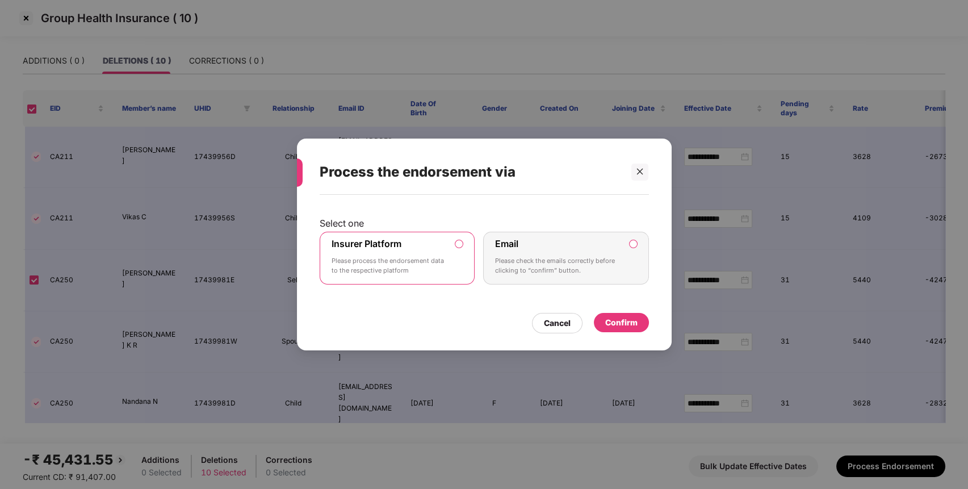
click at [630, 327] on div "Confirm" at bounding box center [621, 322] width 32 height 12
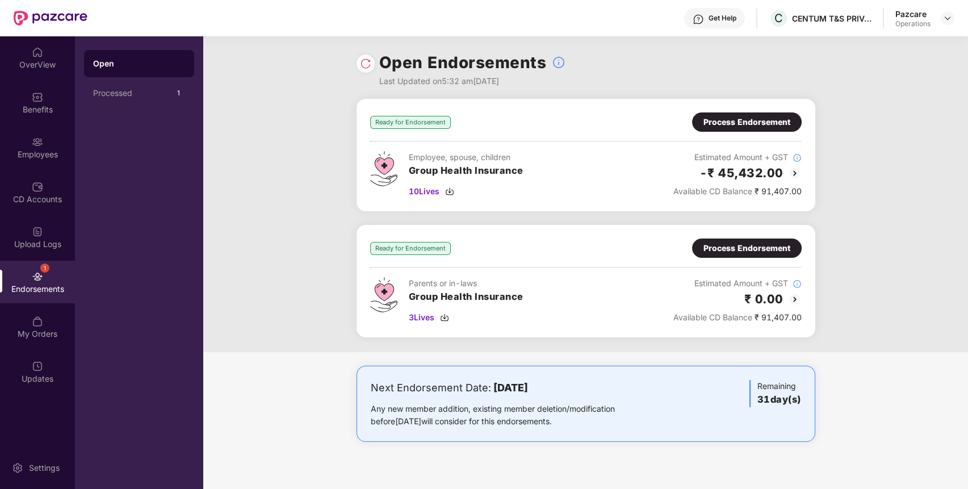
click at [363, 65] on img at bounding box center [365, 63] width 11 height 11
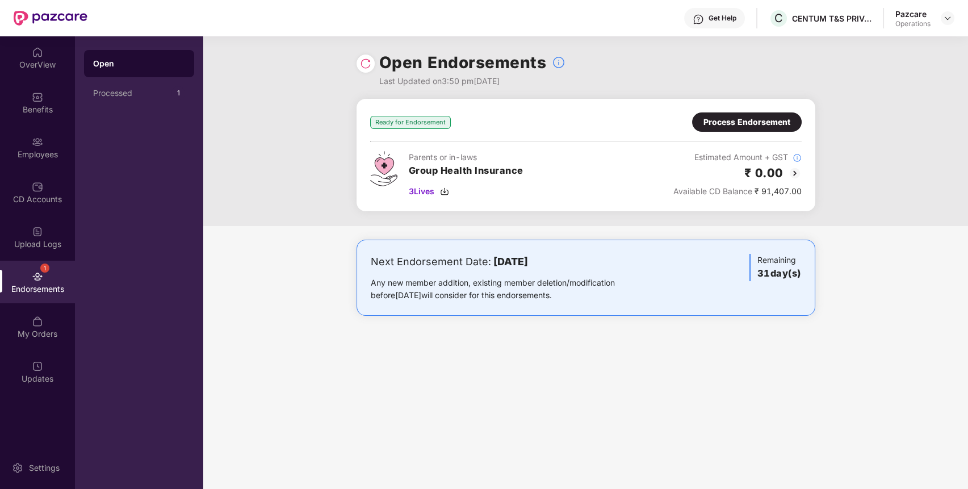
click at [752, 127] on div "Process Endorsement" at bounding box center [746, 122] width 87 height 12
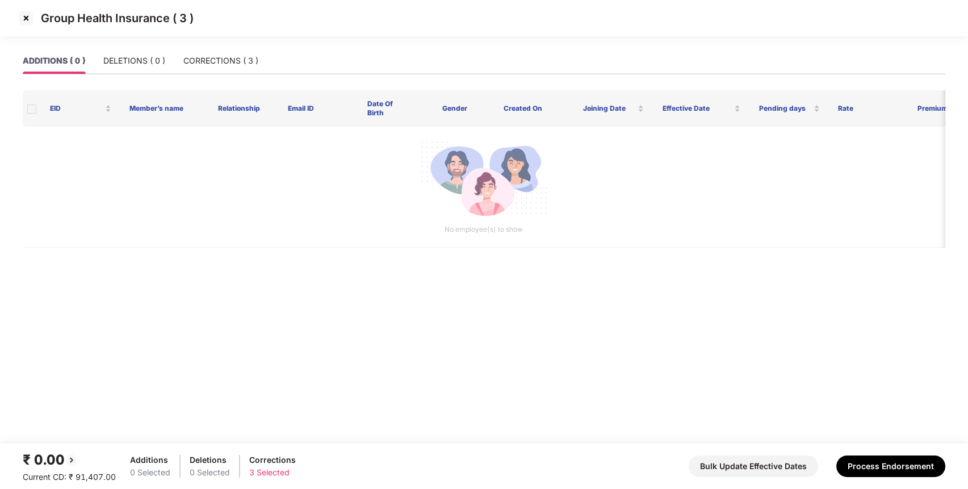
click at [27, 20] on img at bounding box center [26, 18] width 18 height 18
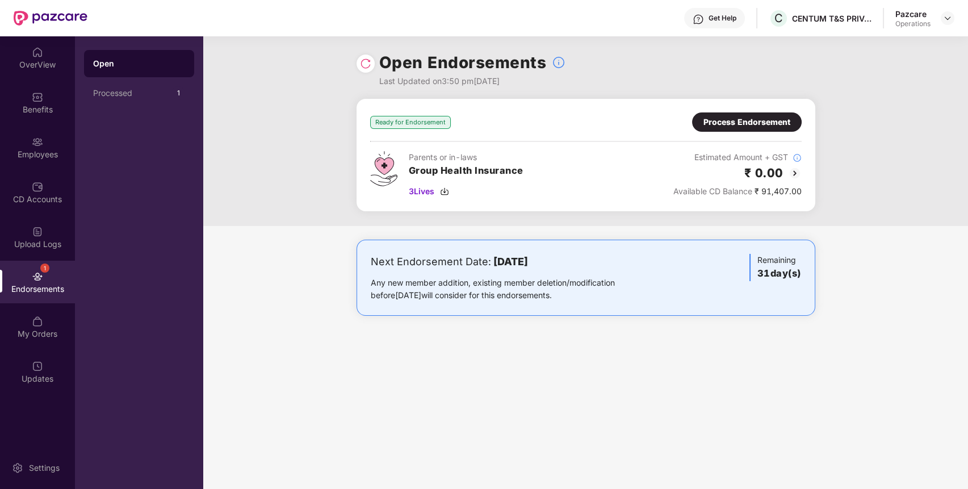
click at [942, 23] on div at bounding box center [948, 18] width 14 height 14
click at [951, 22] on img at bounding box center [947, 18] width 9 height 9
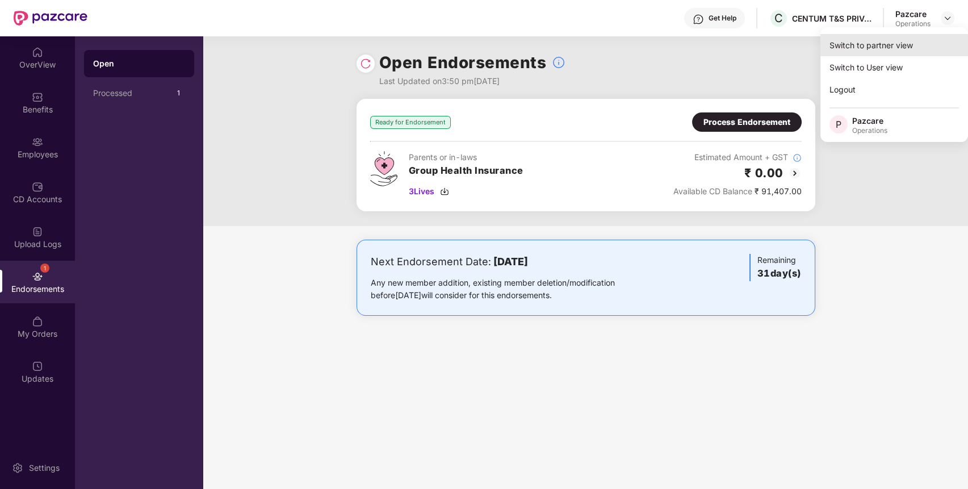
click at [895, 42] on div "Switch to partner view" at bounding box center [894, 45] width 148 height 22
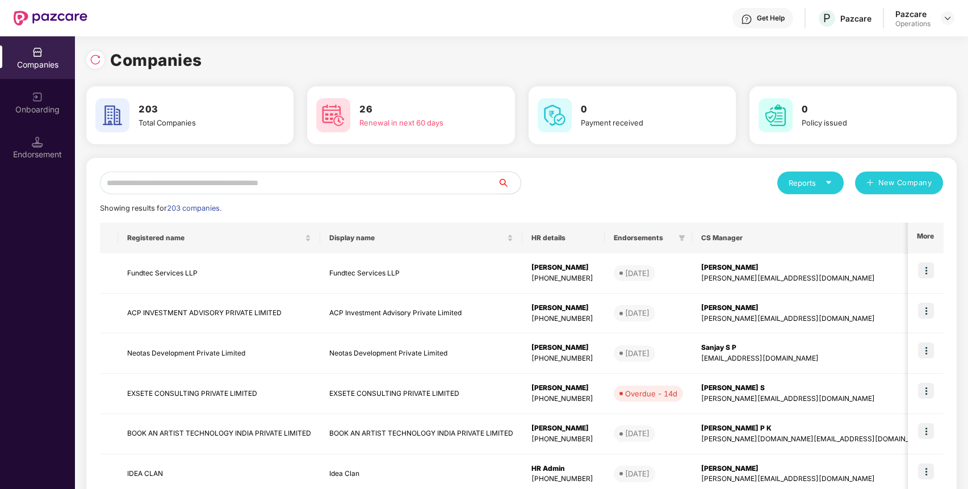
click at [462, 173] on input "text" at bounding box center [299, 182] width 398 height 23
paste input "**********"
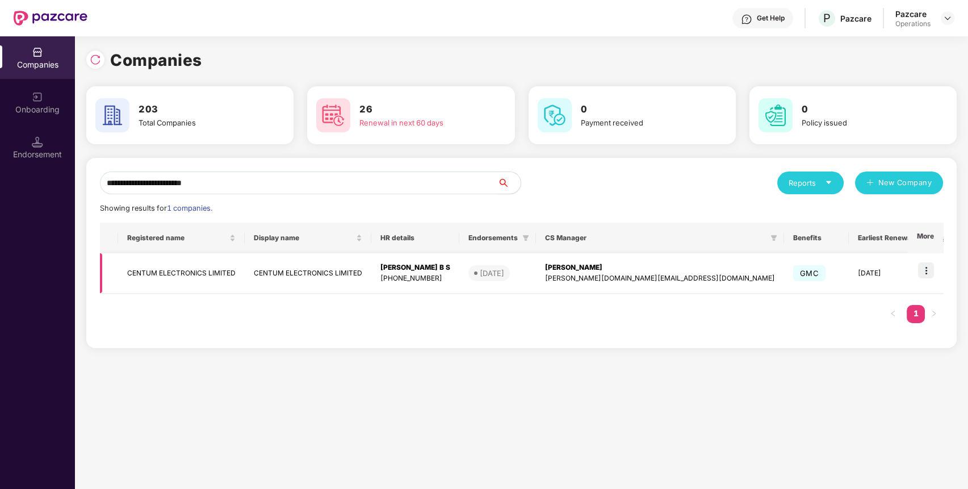
type input "**********"
click at [926, 263] on img at bounding box center [926, 270] width 16 height 16
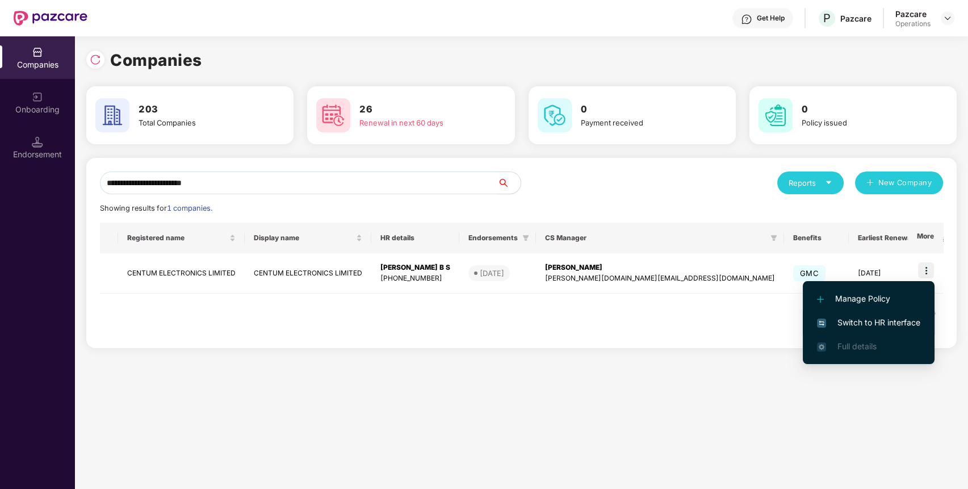
click at [867, 318] on span "Switch to HR interface" at bounding box center [868, 322] width 103 height 12
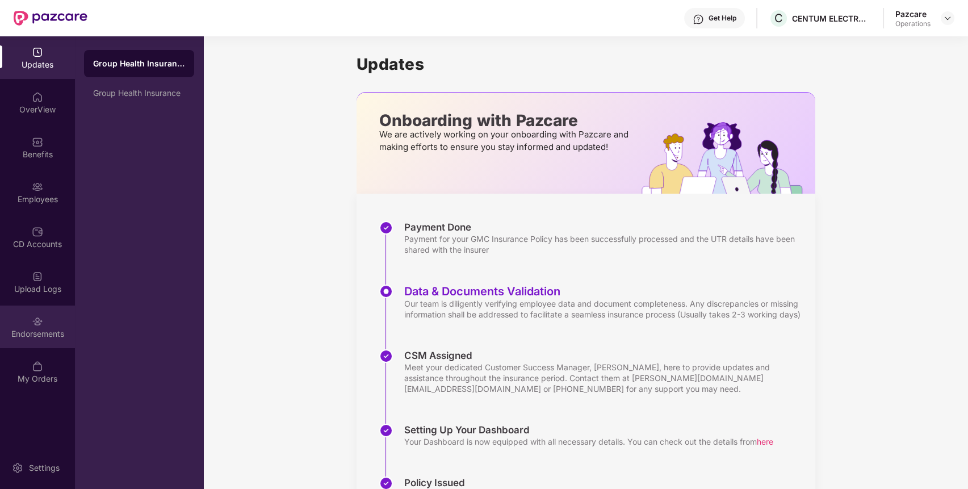
click at [61, 336] on div "Endorsements" at bounding box center [37, 333] width 75 height 11
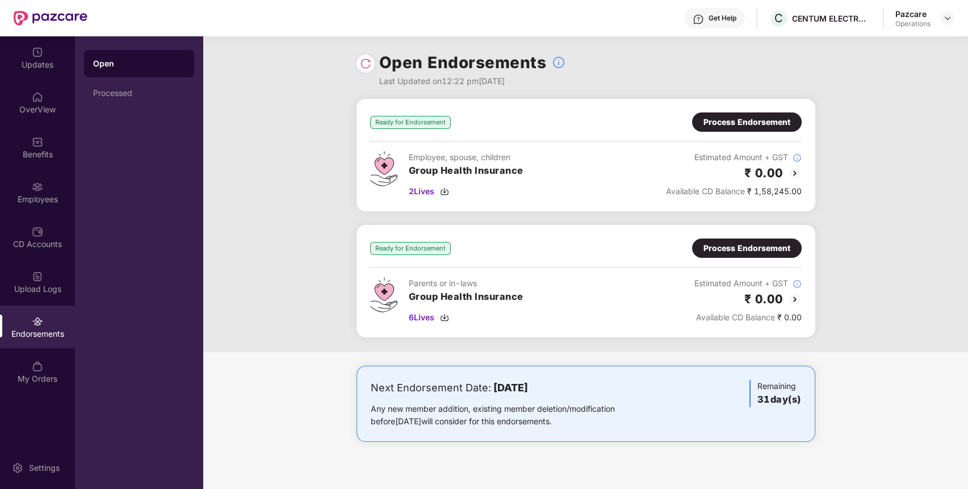
click at [729, 249] on div "Process Endorsement" at bounding box center [746, 248] width 87 height 12
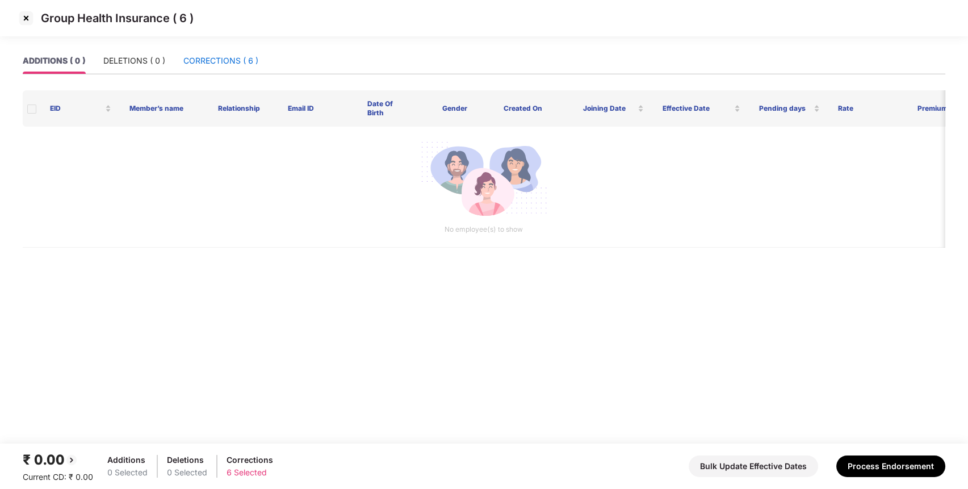
click at [227, 59] on div "CORRECTIONS ( 6 )" at bounding box center [220, 60] width 75 height 12
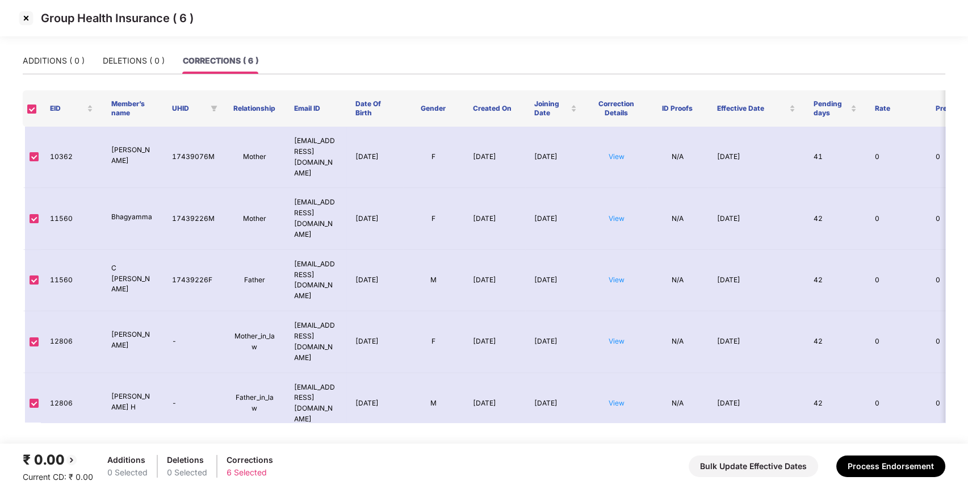
click at [27, 18] on img at bounding box center [26, 18] width 18 height 18
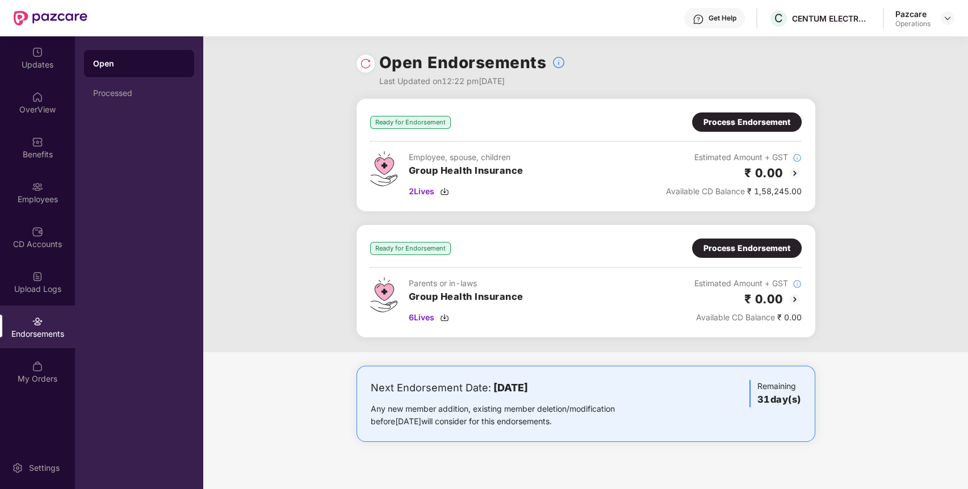
click at [749, 125] on div "Process Endorsement" at bounding box center [746, 122] width 87 height 12
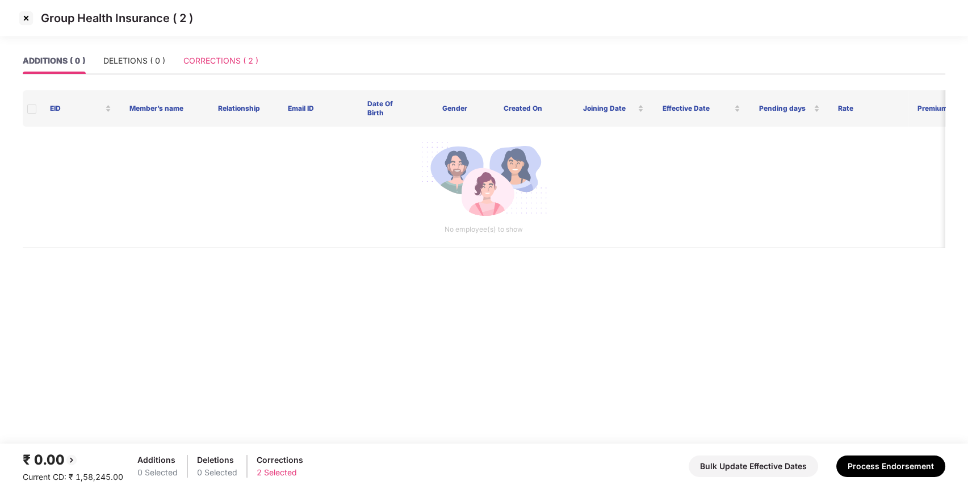
click at [200, 68] on div "CORRECTIONS ( 2 )" at bounding box center [220, 61] width 75 height 26
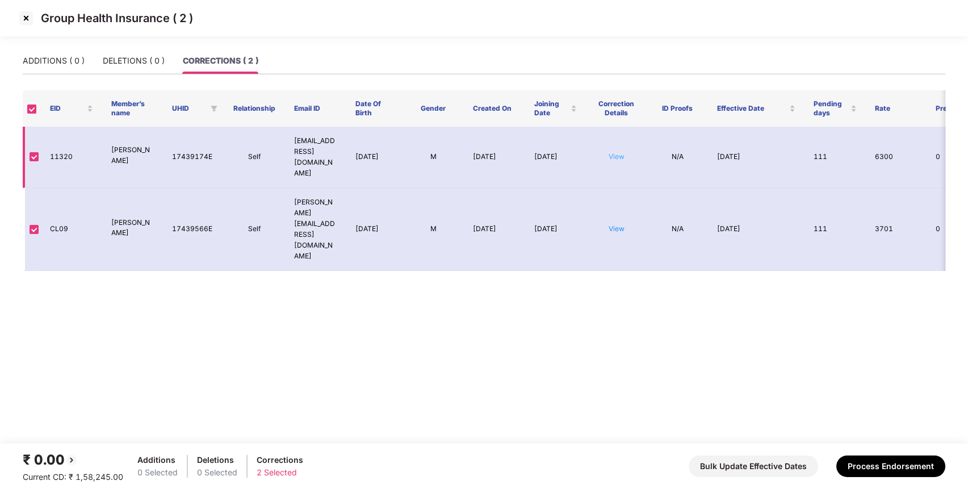
click at [613, 152] on link "View" at bounding box center [616, 156] width 16 height 9
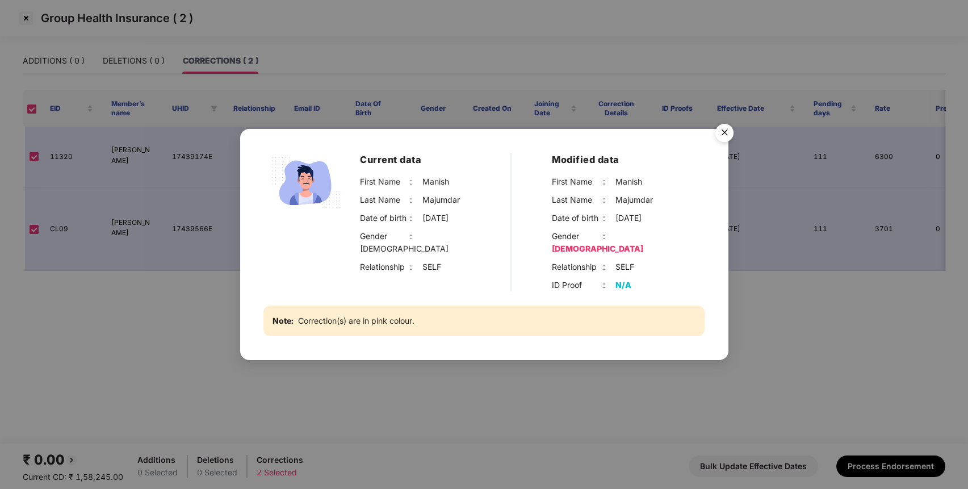
click at [723, 144] on img "Close" at bounding box center [724, 135] width 32 height 32
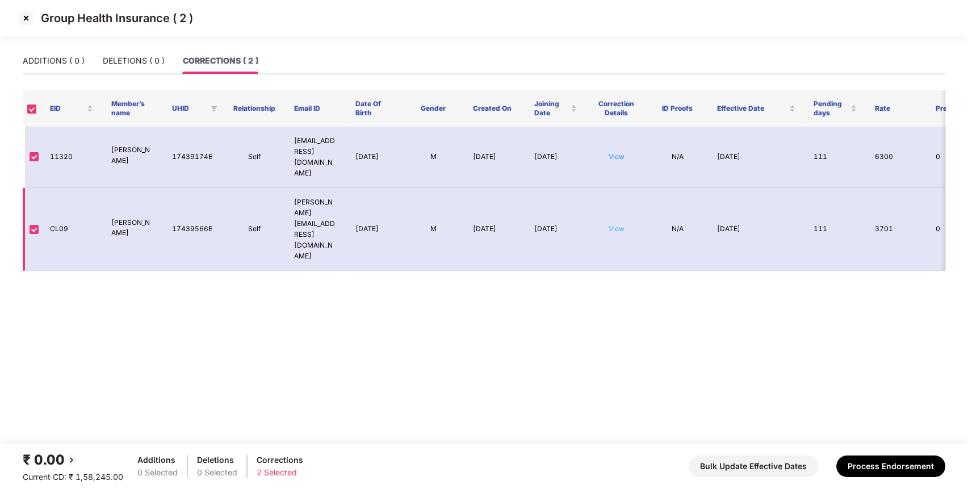
click at [612, 224] on link "View" at bounding box center [616, 228] width 16 height 9
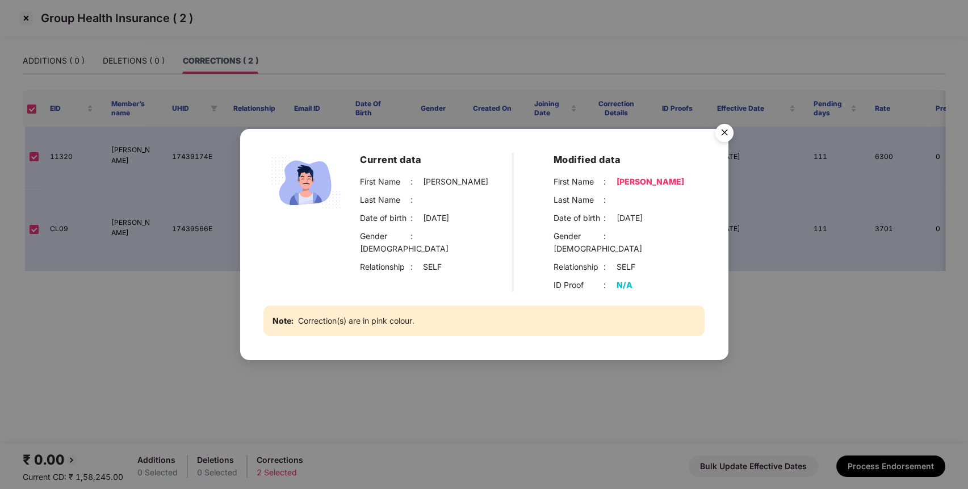
click at [726, 142] on img "Close" at bounding box center [724, 135] width 32 height 32
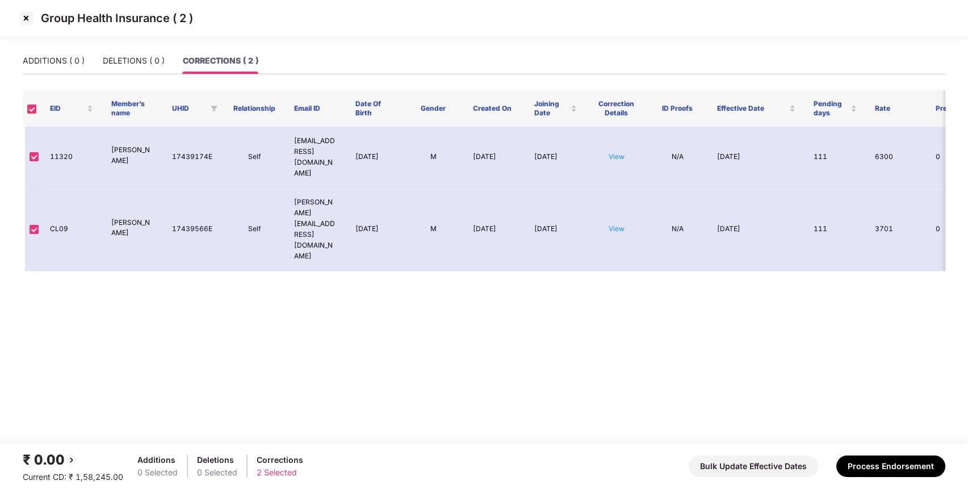
click at [28, 20] on img at bounding box center [26, 18] width 18 height 18
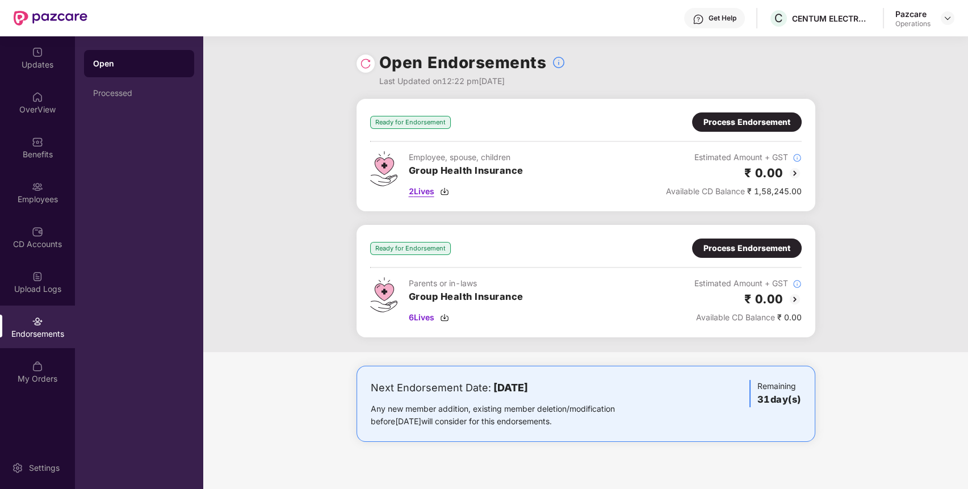
click at [432, 195] on span "2 Lives" at bounding box center [422, 191] width 26 height 12
click at [720, 127] on div "Process Endorsement" at bounding box center [746, 122] width 87 height 12
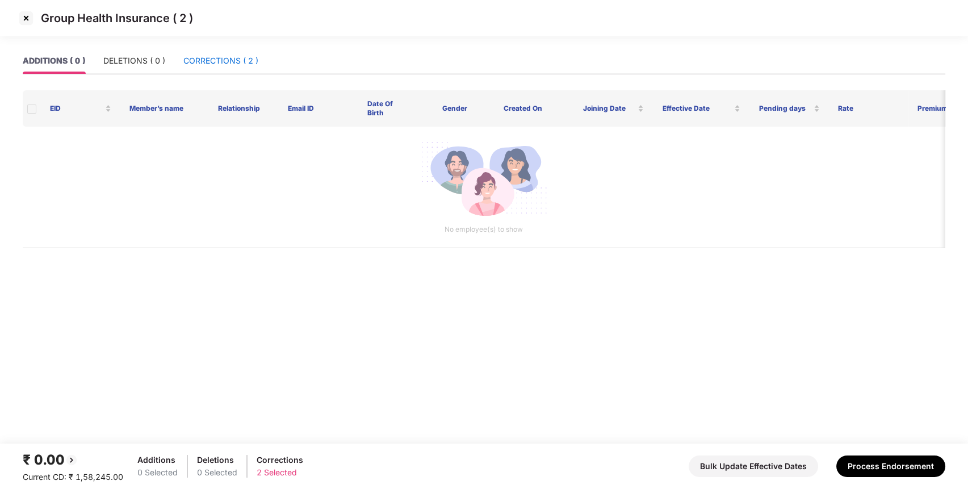
click at [218, 64] on div "CORRECTIONS ( 2 )" at bounding box center [220, 60] width 75 height 12
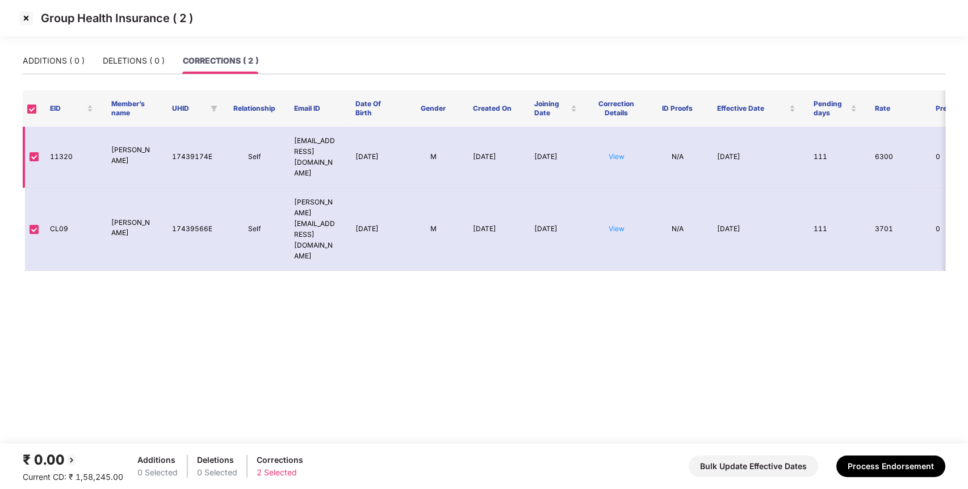
click at [60, 156] on td "11320" at bounding box center [71, 157] width 61 height 61
copy td "11320"
click at [60, 156] on td "11320" at bounding box center [71, 157] width 61 height 61
drag, startPoint x: 109, startPoint y: 141, endPoint x: 145, endPoint y: 158, distance: 40.4
click at [145, 158] on td "[PERSON_NAME]" at bounding box center [132, 157] width 61 height 61
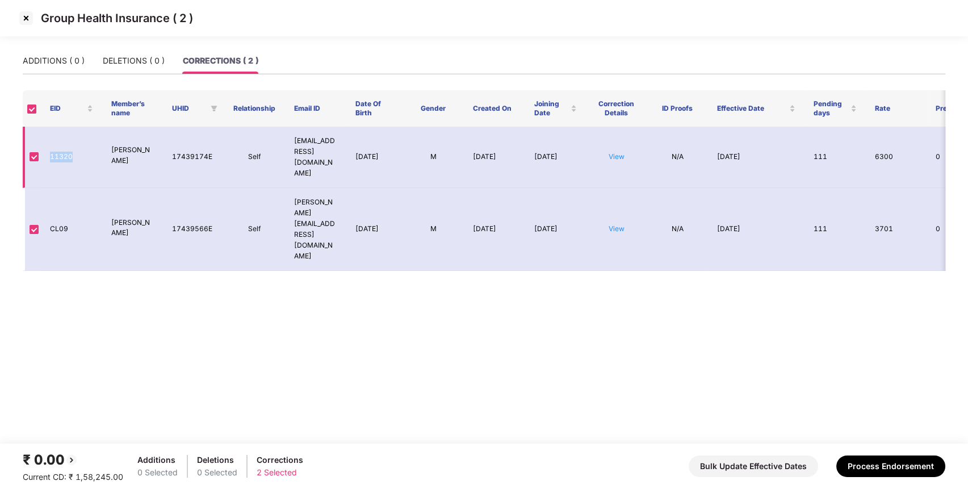
copy p "[PERSON_NAME]"
click at [57, 159] on td "11320" at bounding box center [71, 157] width 61 height 61
copy td "11320"
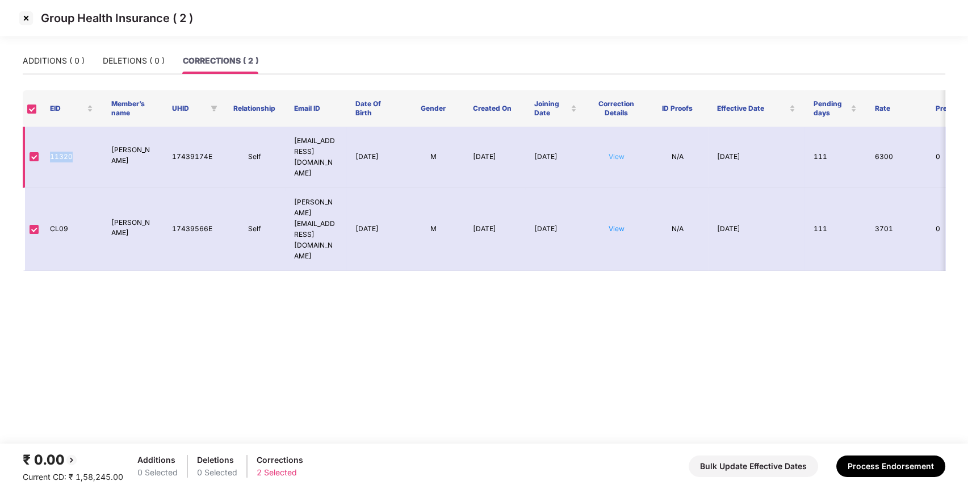
click at [619, 152] on link "View" at bounding box center [616, 156] width 16 height 9
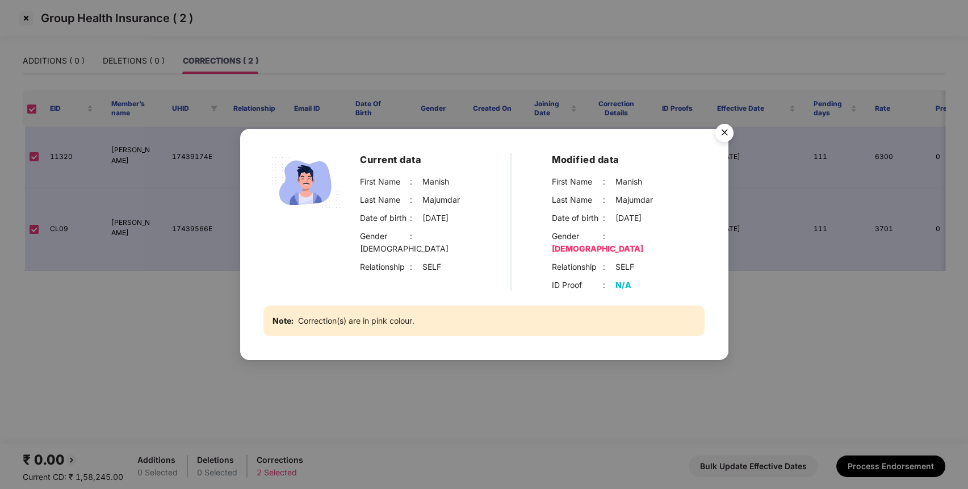
click at [727, 140] on img "Close" at bounding box center [724, 135] width 32 height 32
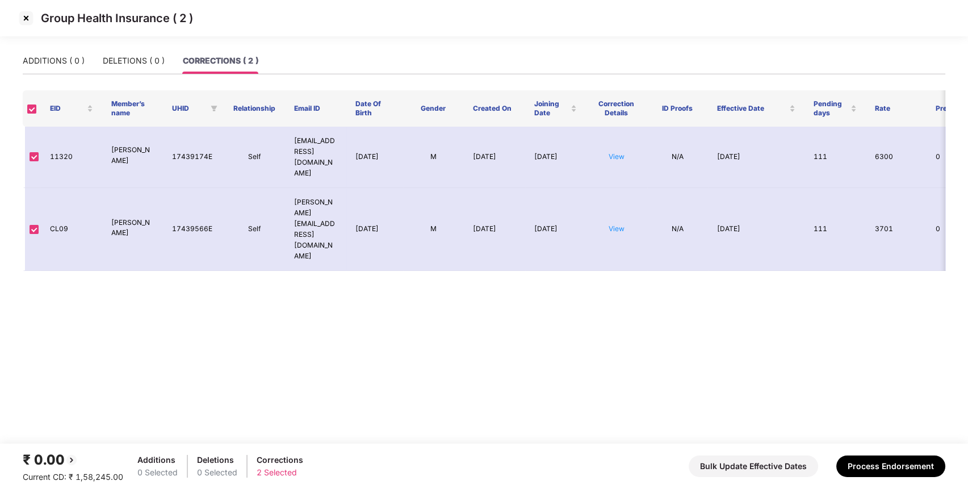
click at [618, 152] on link "View" at bounding box center [616, 156] width 16 height 9
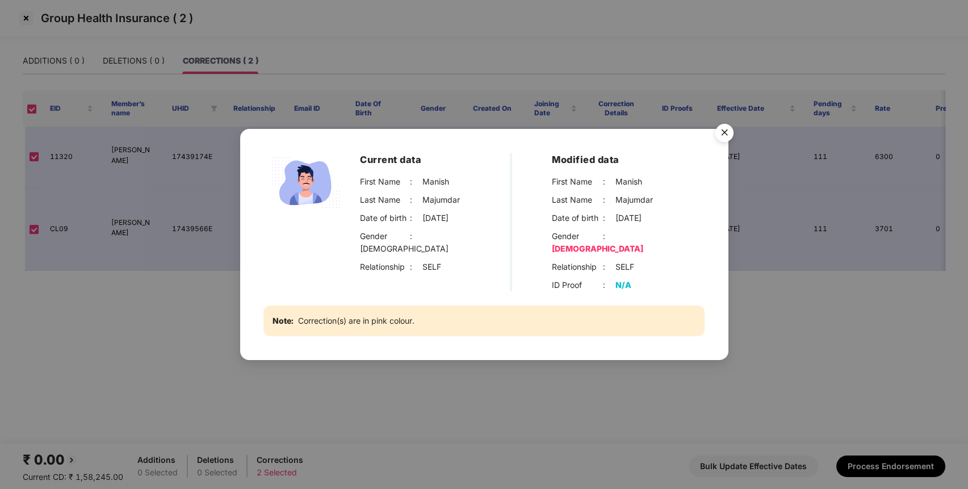
click at [722, 139] on img "Close" at bounding box center [724, 135] width 32 height 32
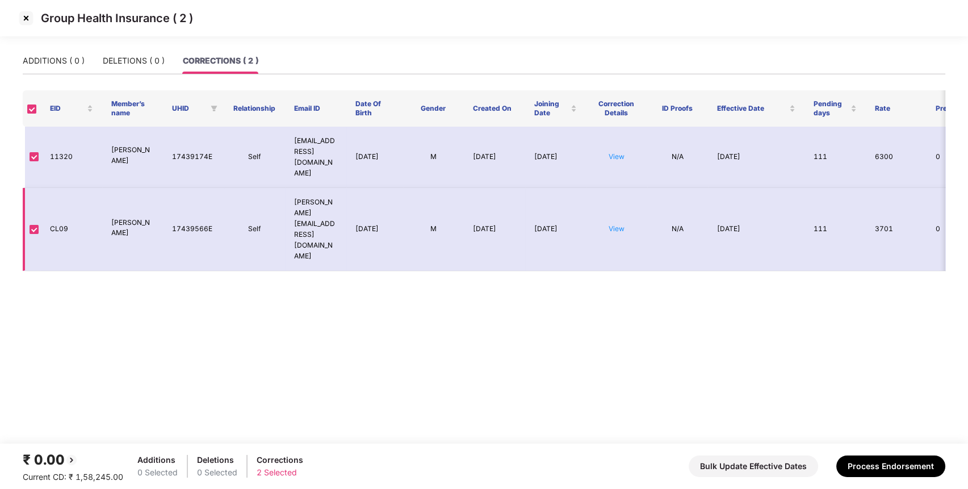
click at [51, 202] on td "CL09" at bounding box center [71, 229] width 61 height 83
copy td "CL09"
click at [51, 202] on td "CL09" at bounding box center [71, 229] width 61 height 83
click at [128, 217] on p "[PERSON_NAME]" at bounding box center [132, 228] width 43 height 22
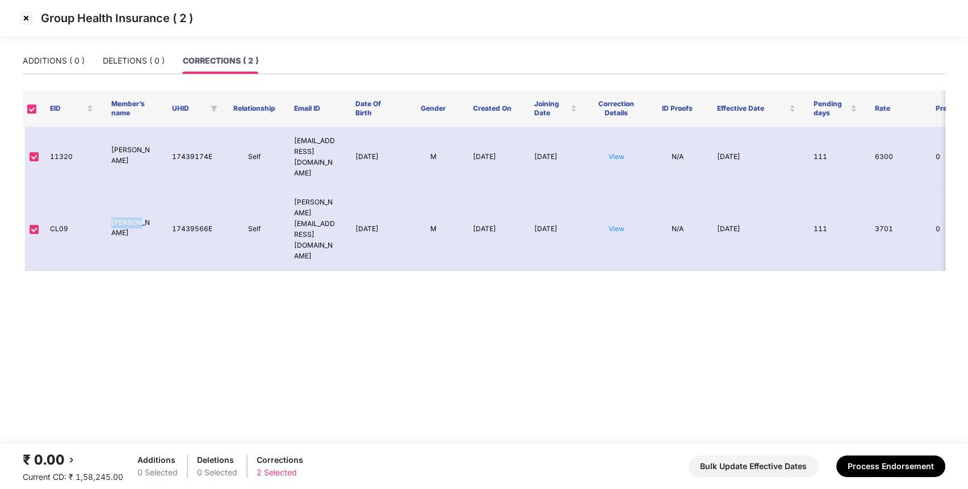
copy p "[PERSON_NAME]"
click at [613, 224] on link "View" at bounding box center [616, 228] width 16 height 9
click at [881, 459] on button "Process Endorsement" at bounding box center [890, 466] width 109 height 22
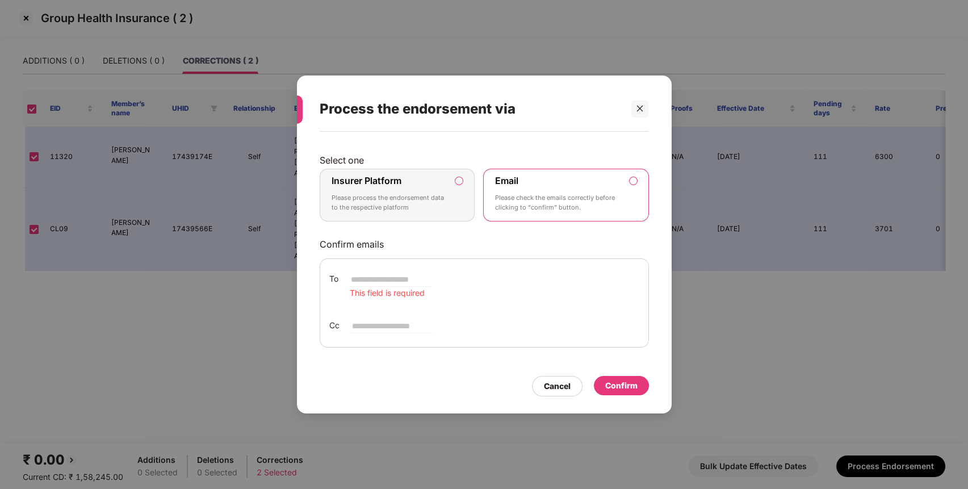
click at [376, 196] on p "Please process the endorsement data to the respective platform" at bounding box center [389, 203] width 116 height 20
click at [418, 181] on div "Insurer Platform Please process the endorsement data to the respective platform" at bounding box center [389, 195] width 116 height 41
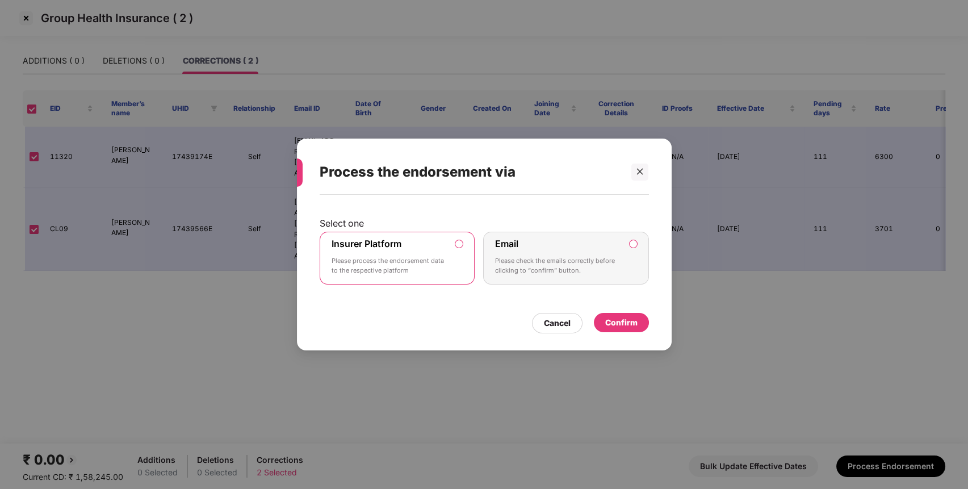
click at [623, 322] on div "Confirm" at bounding box center [621, 322] width 32 height 12
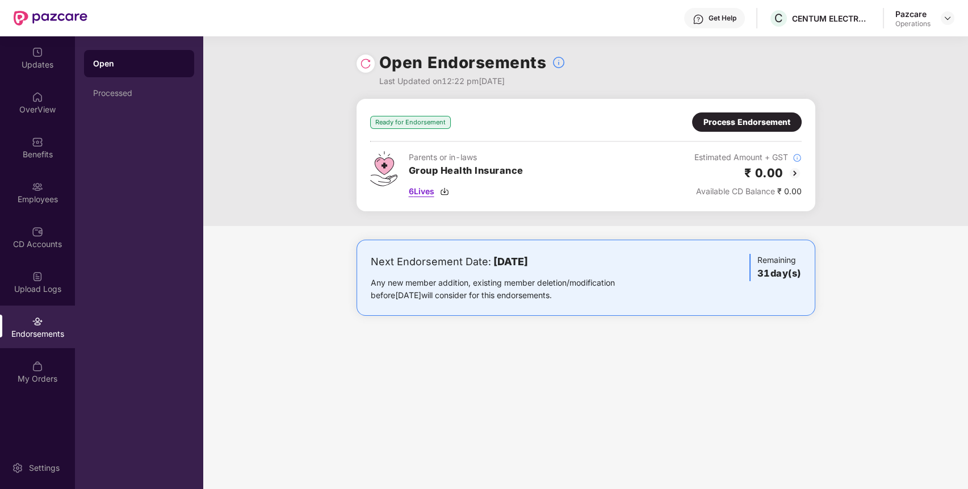
click at [421, 192] on span "6 Lives" at bounding box center [422, 191] width 26 height 12
click at [947, 21] on img at bounding box center [947, 18] width 9 height 9
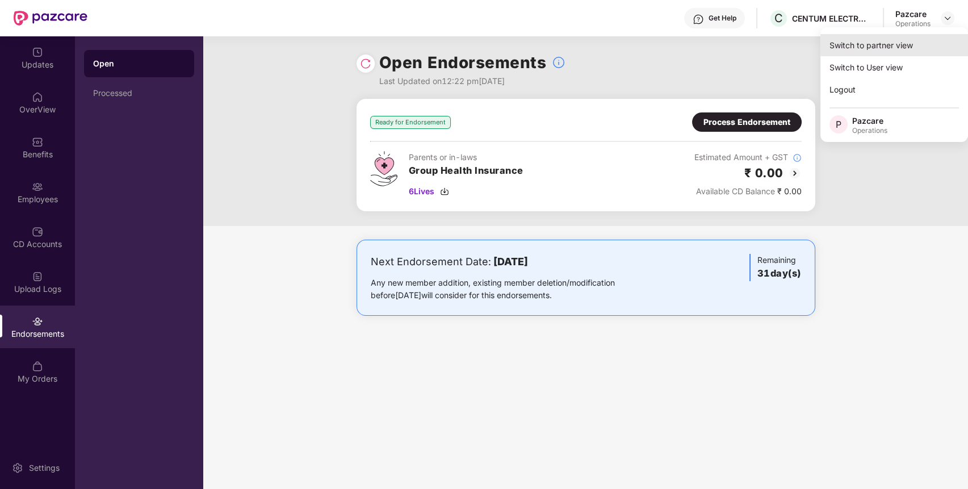
click at [905, 46] on div "Switch to partner view" at bounding box center [894, 45] width 148 height 22
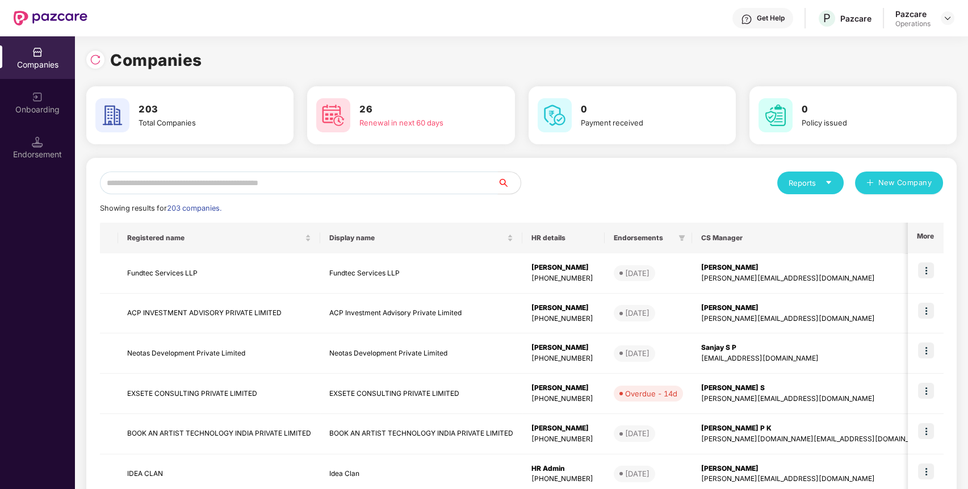
click at [444, 182] on input "text" at bounding box center [299, 182] width 398 height 23
paste input "**********"
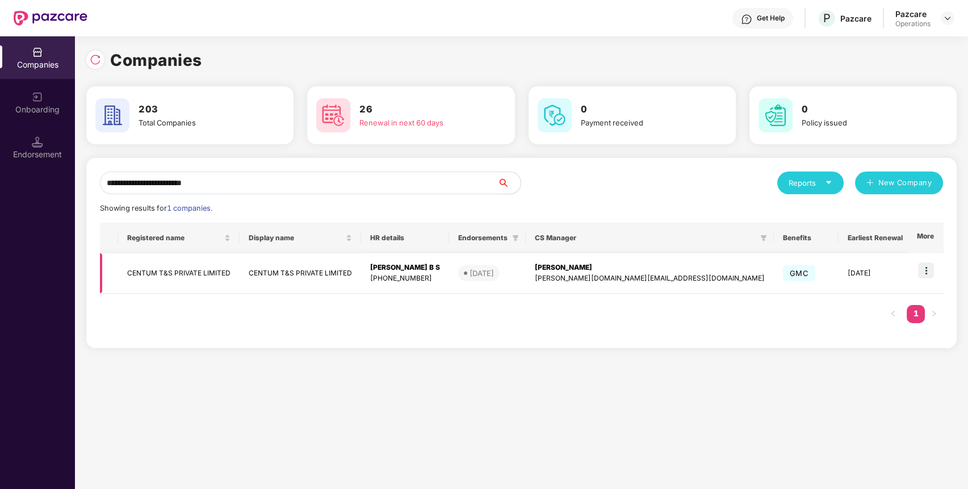
type input "**********"
click at [927, 259] on td at bounding box center [925, 273] width 35 height 40
click at [925, 270] on img at bounding box center [926, 270] width 16 height 16
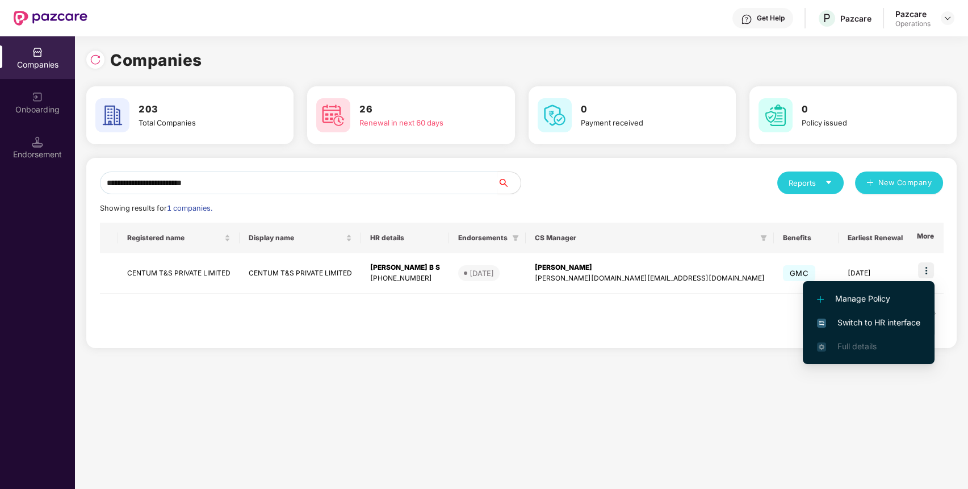
click at [845, 315] on li "Switch to HR interface" at bounding box center [869, 322] width 132 height 24
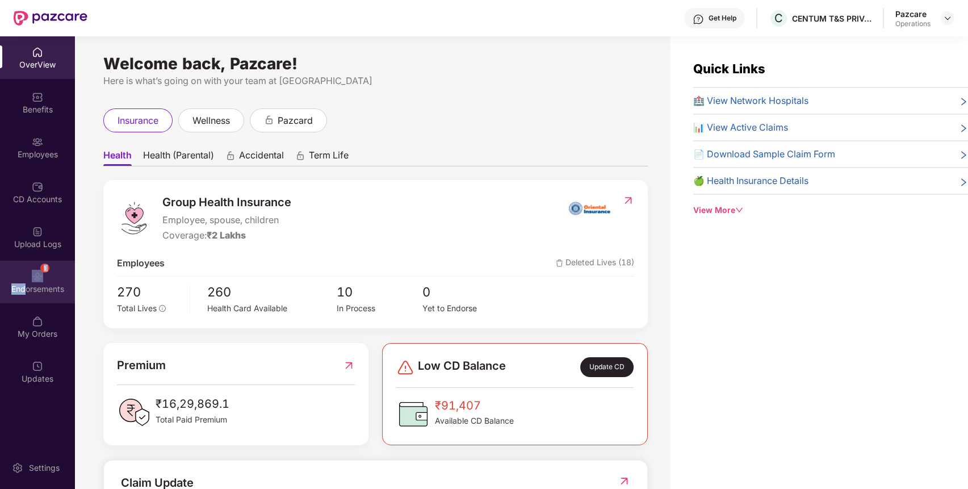
click at [26, 276] on div "1 Endorsements" at bounding box center [37, 282] width 75 height 43
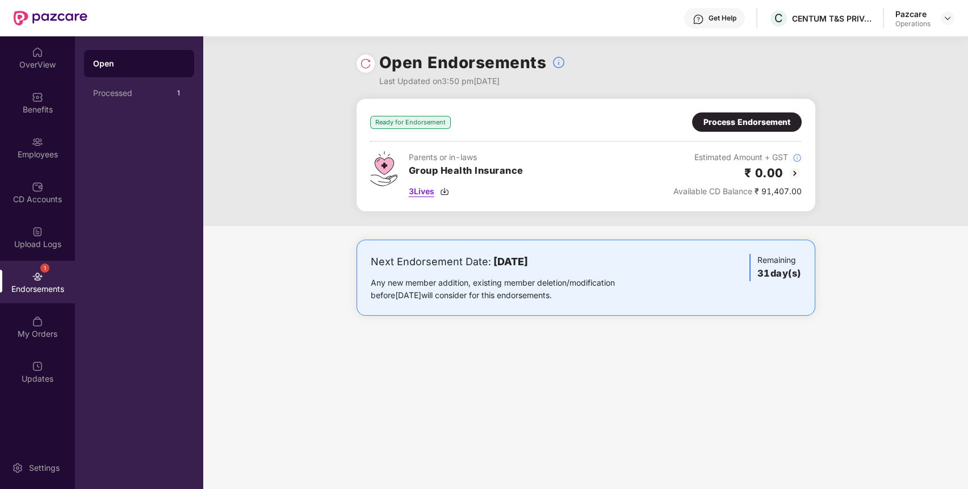
click at [427, 191] on span "3 Lives" at bounding box center [422, 191] width 26 height 12
click at [949, 18] on img at bounding box center [947, 18] width 9 height 9
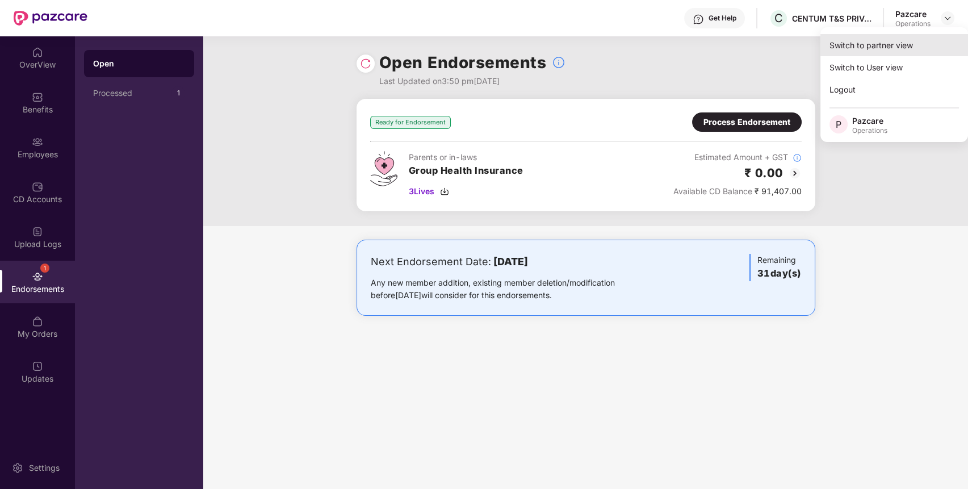
click at [921, 41] on div "Switch to partner view" at bounding box center [894, 45] width 148 height 22
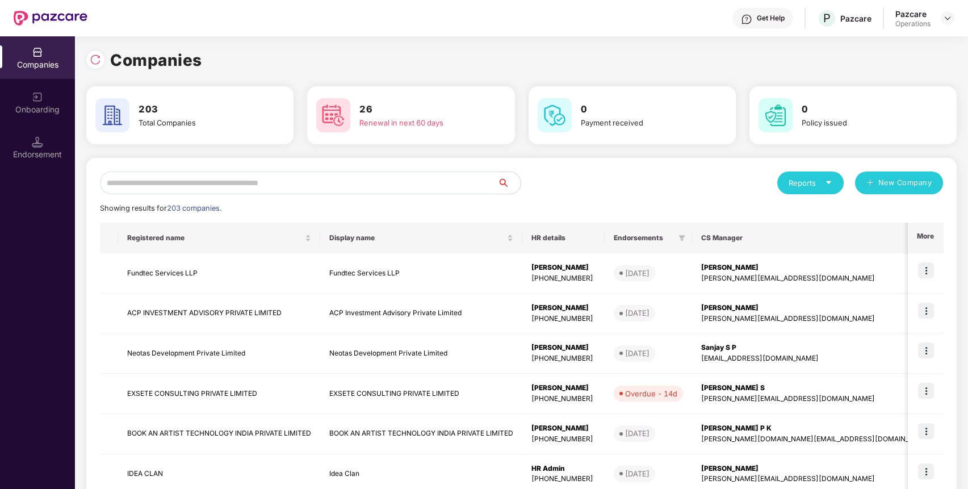
click at [388, 170] on div "Reports New Company Showing results for 203 companies. Registered name Display …" at bounding box center [521, 433] width 870 height 551
click at [376, 183] on input "text" at bounding box center [299, 182] width 398 height 23
paste input "**********"
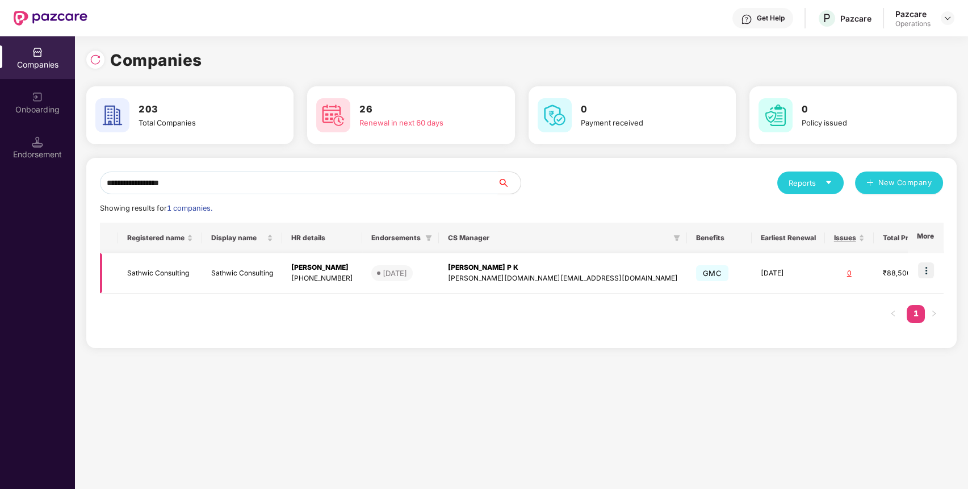
type input "**********"
click at [914, 272] on td at bounding box center [925, 273] width 35 height 40
click at [920, 273] on img at bounding box center [926, 270] width 16 height 16
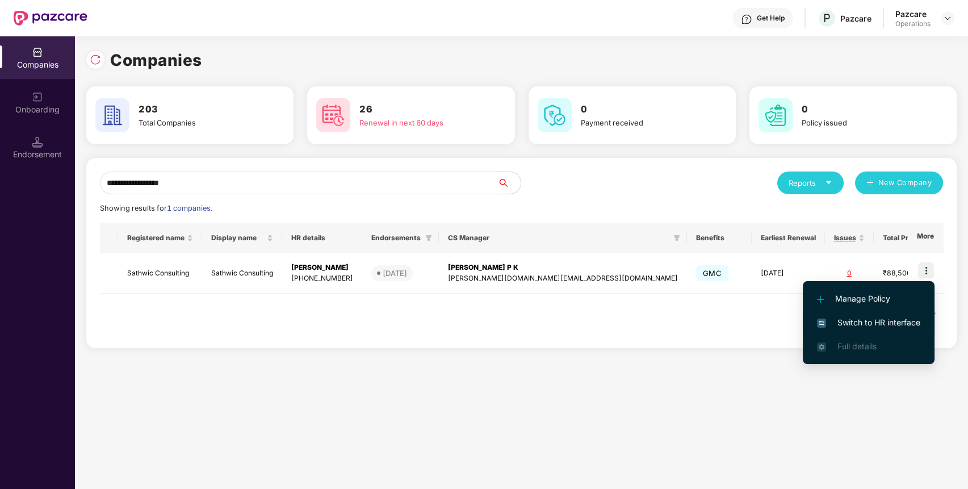
click at [859, 324] on span "Switch to HR interface" at bounding box center [868, 322] width 103 height 12
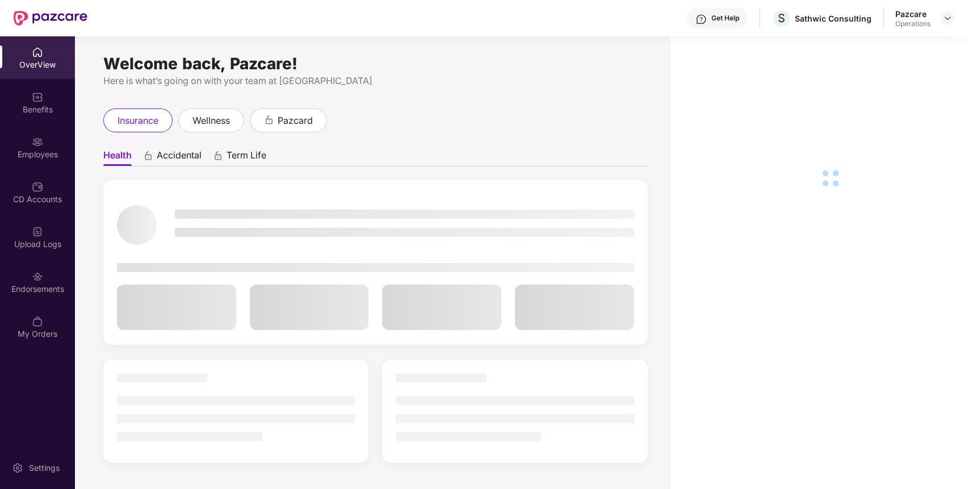
click at [36, 274] on img at bounding box center [37, 276] width 11 height 11
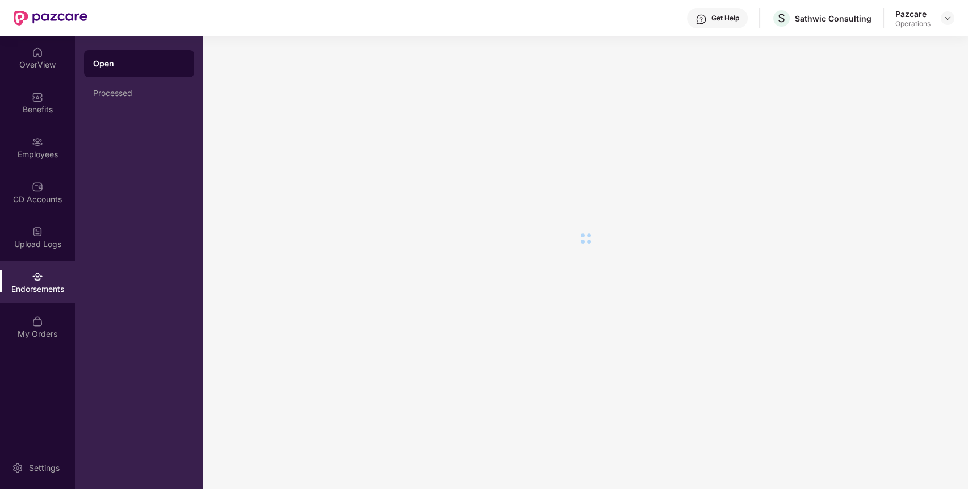
click at [36, 274] on img at bounding box center [37, 276] width 11 height 11
